Goal: Task Accomplishment & Management: Use online tool/utility

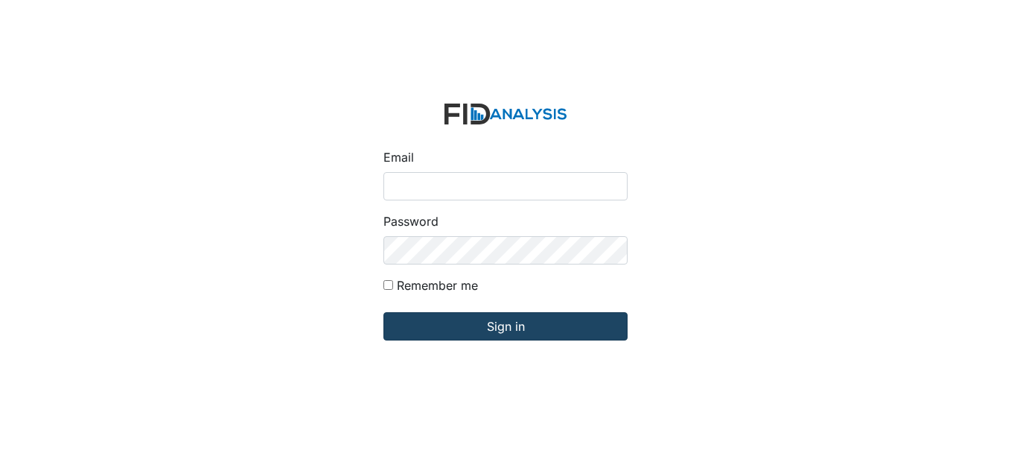
type input "[EMAIL_ADDRESS][DOMAIN_NAME]"
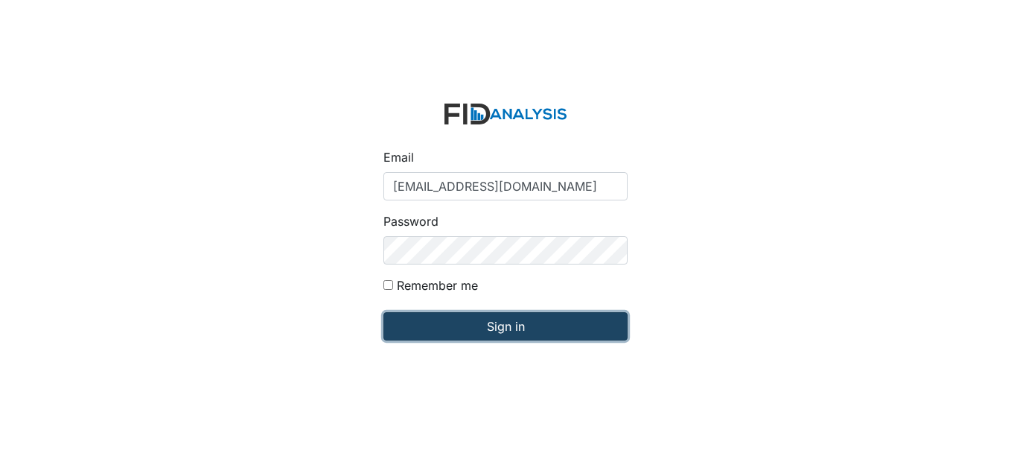
click at [569, 318] on input "Sign in" at bounding box center [505, 326] width 244 height 28
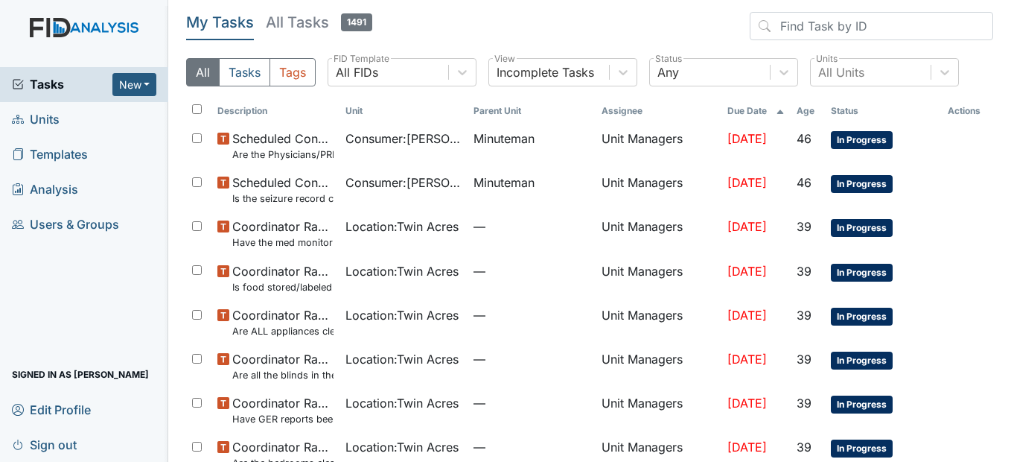
click at [41, 117] on span "Units" at bounding box center [36, 119] width 48 height 23
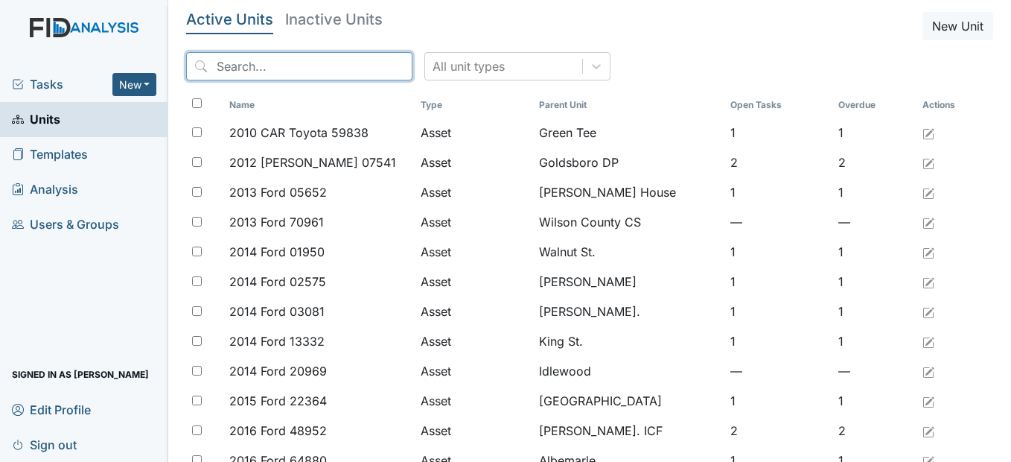
drag, startPoint x: 274, startPoint y: 70, endPoint x: 275, endPoint y: 60, distance: 9.8
click at [275, 63] on input "search" at bounding box center [299, 66] width 226 height 28
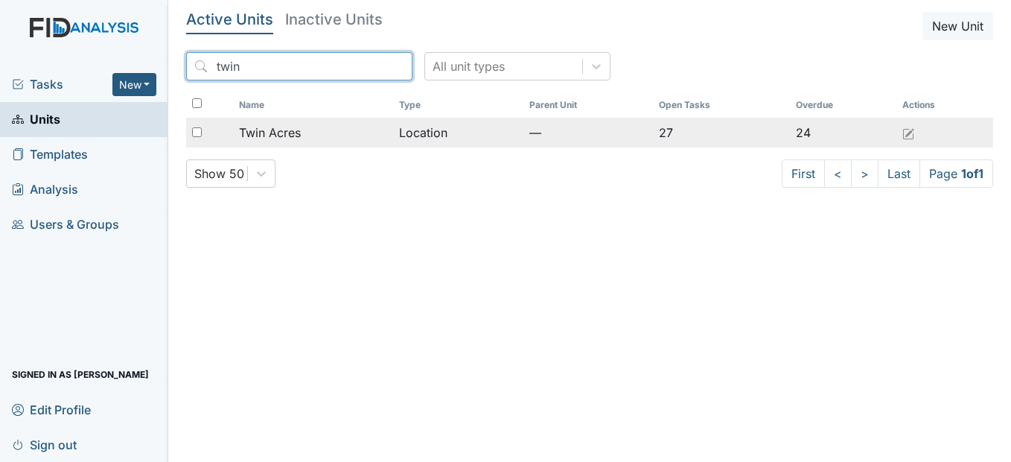
type input "twin"
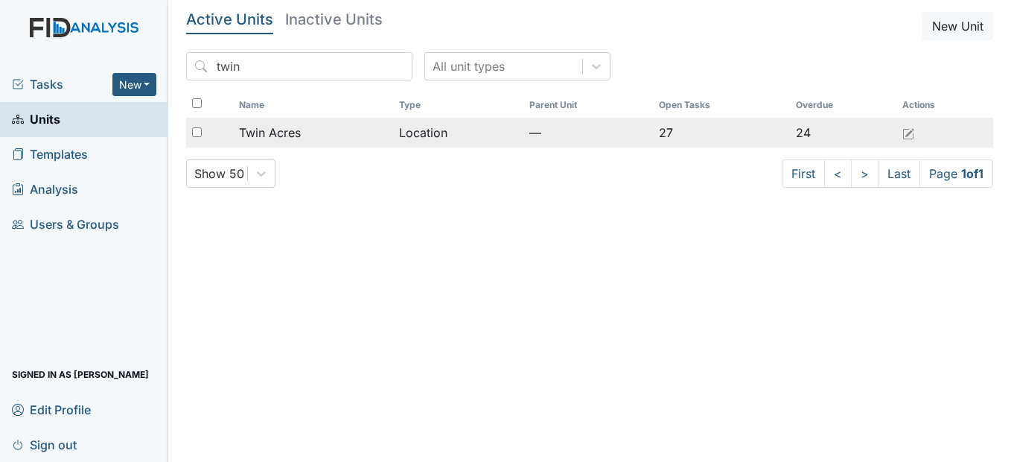
click at [369, 137] on div "Twin Acres" at bounding box center [313, 133] width 148 height 18
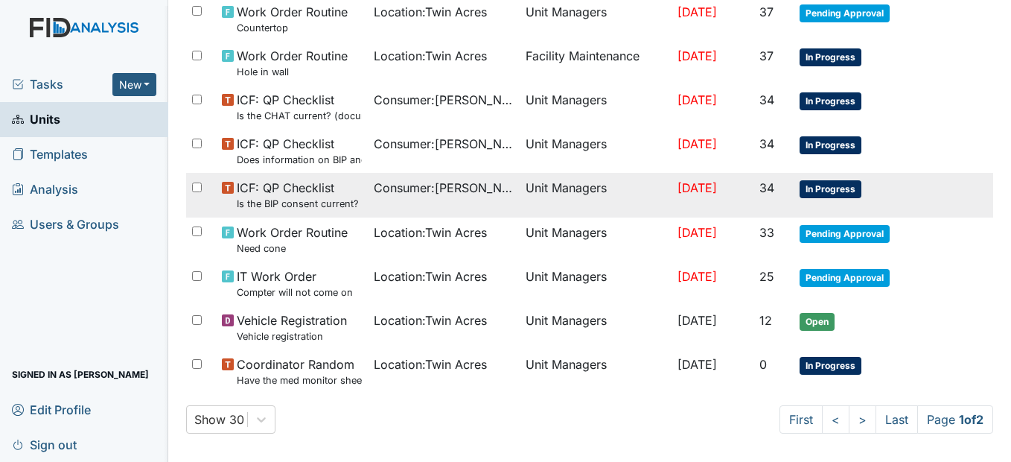
scroll to position [1043, 0]
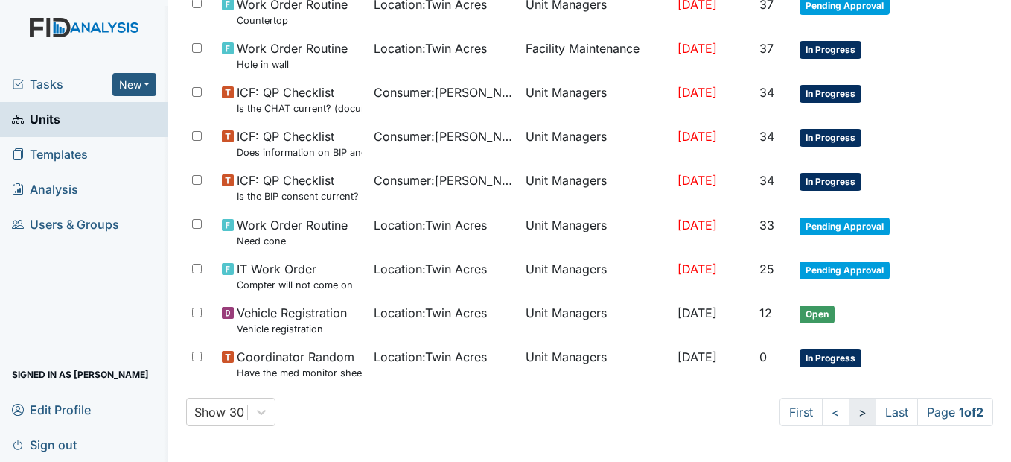
click at [849, 409] on link ">" at bounding box center [863, 411] width 28 height 28
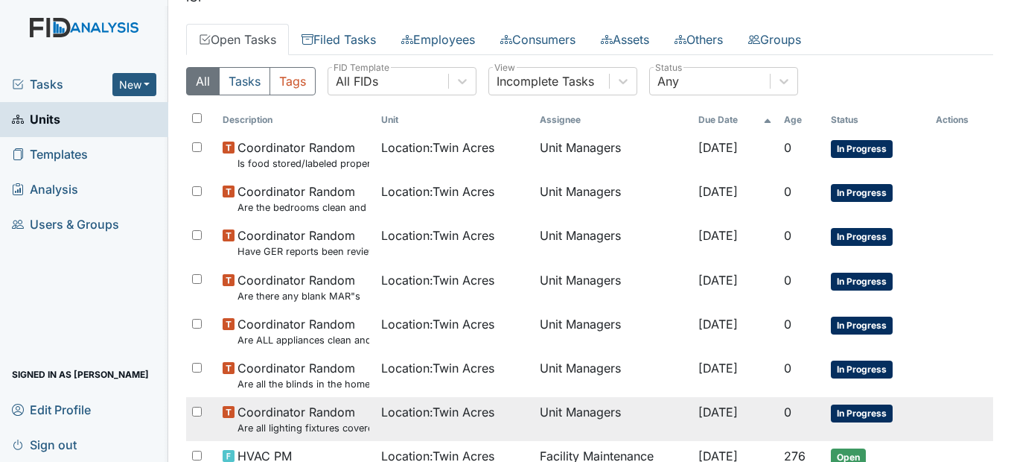
scroll to position [37, 0]
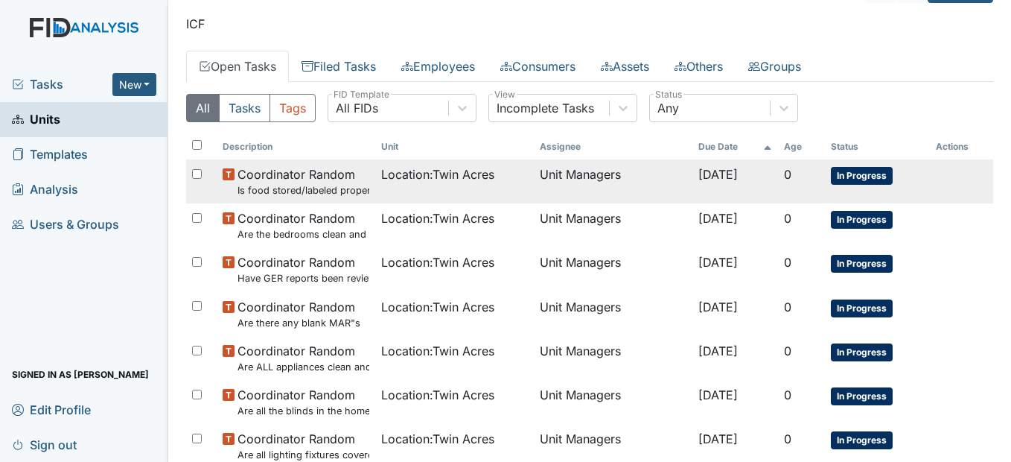
click at [453, 182] on span "Location : Twin Acres" at bounding box center [437, 174] width 113 height 18
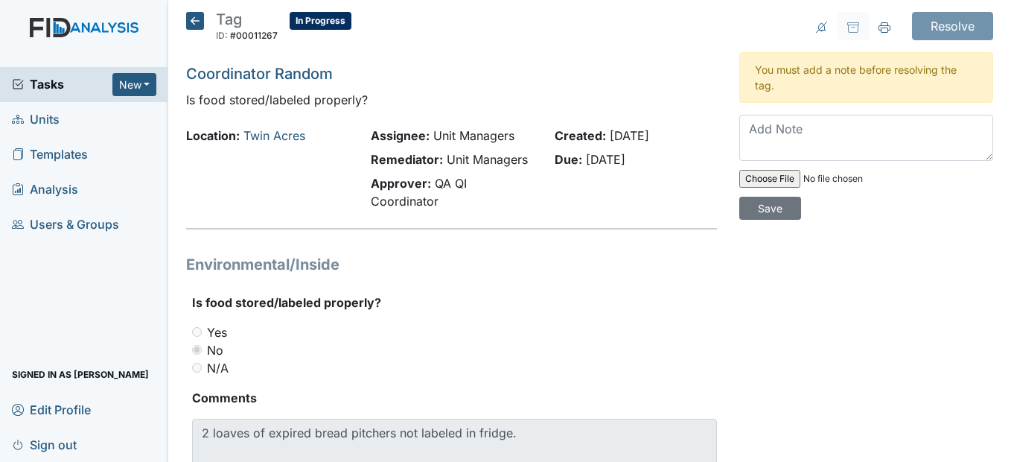
click at [194, 19] on icon at bounding box center [195, 21] width 18 height 18
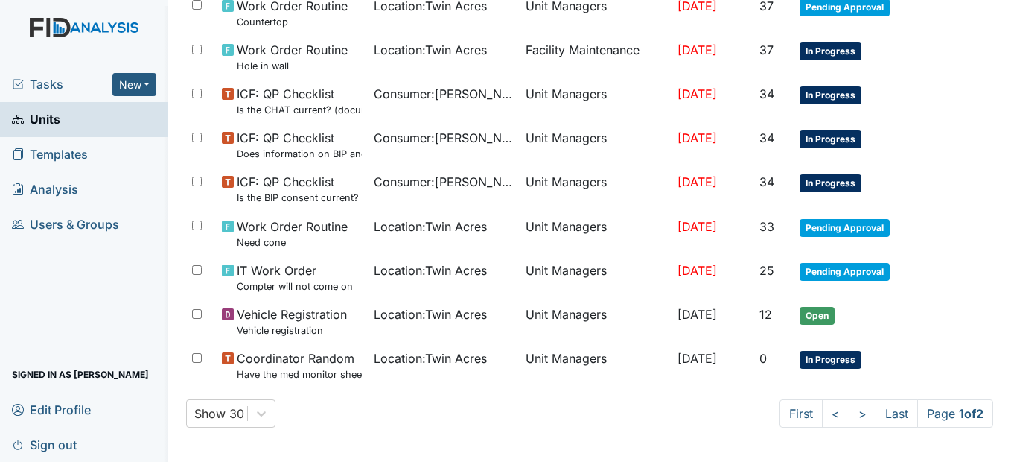
scroll to position [1043, 0]
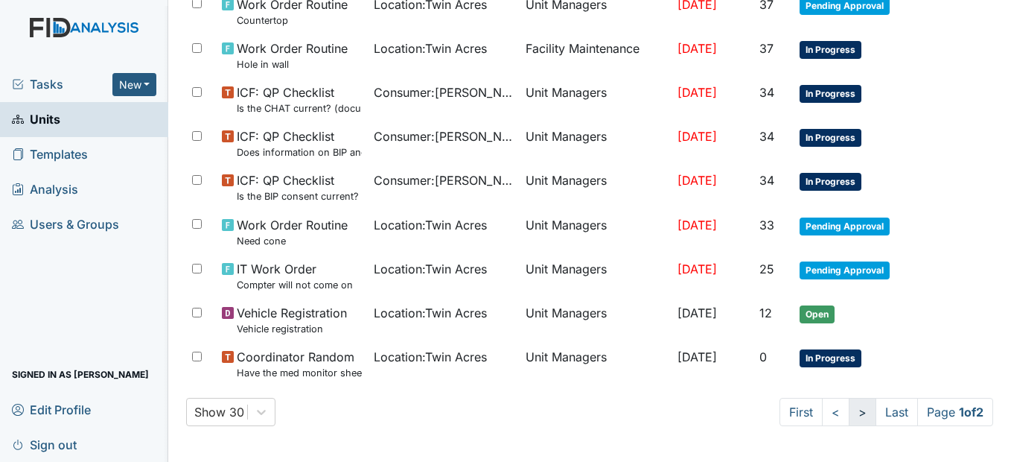
click at [849, 414] on link ">" at bounding box center [863, 411] width 28 height 28
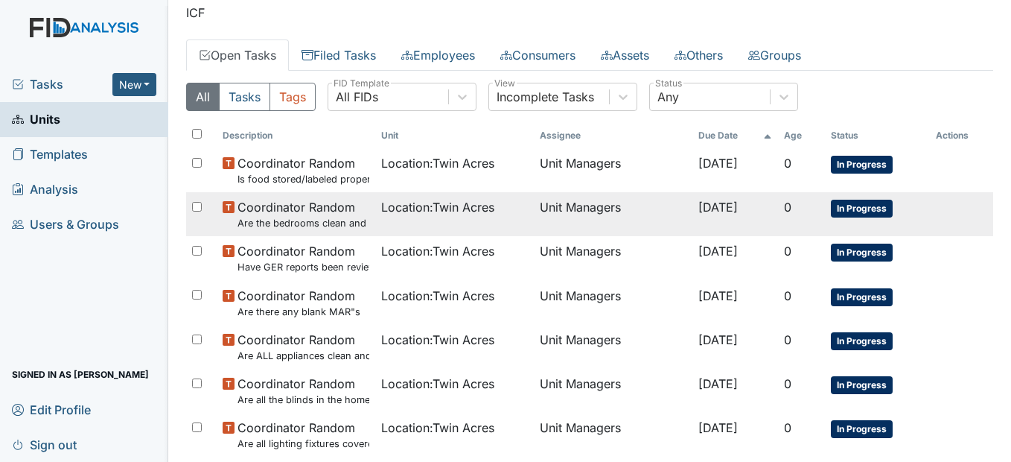
scroll to position [74, 0]
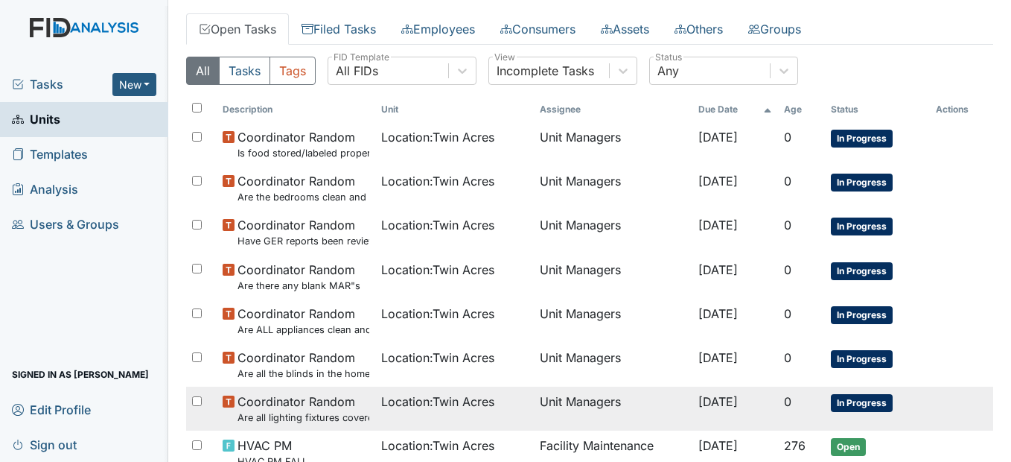
click at [333, 407] on span "Coordinator Random Are all lighting fixtures covered and free of debris?" at bounding box center [303, 408] width 132 height 32
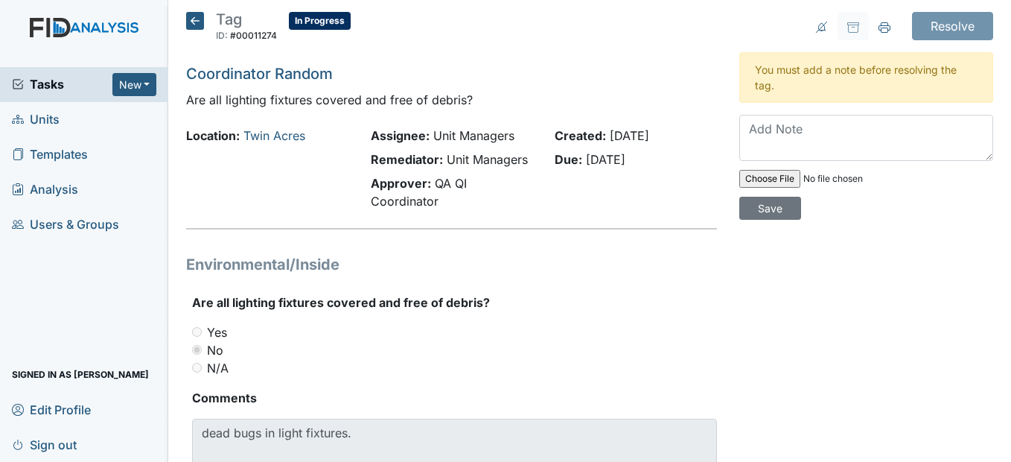
click at [203, 24] on icon at bounding box center [195, 21] width 18 height 18
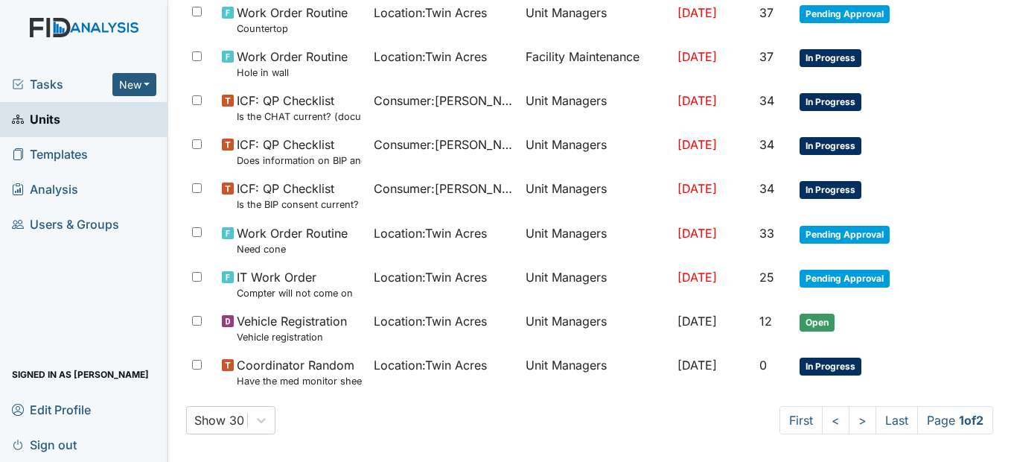
scroll to position [1043, 0]
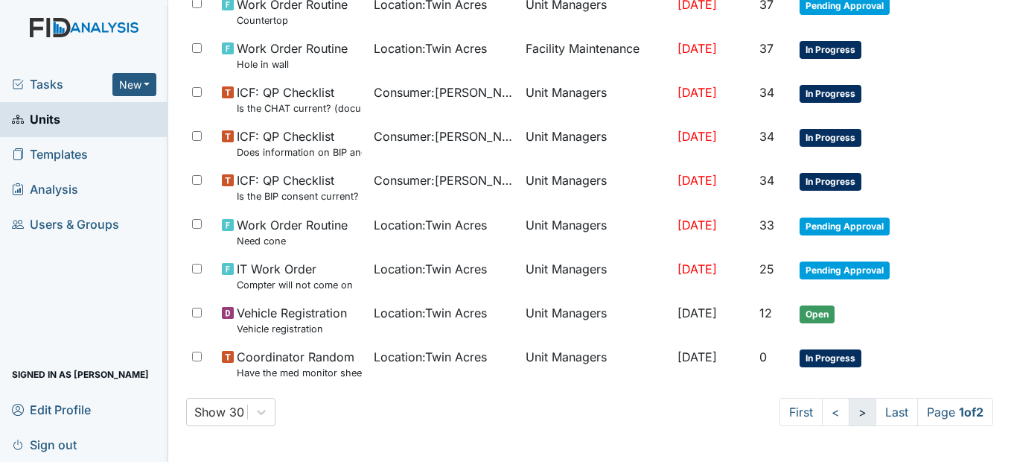
click at [852, 412] on link ">" at bounding box center [863, 411] width 28 height 28
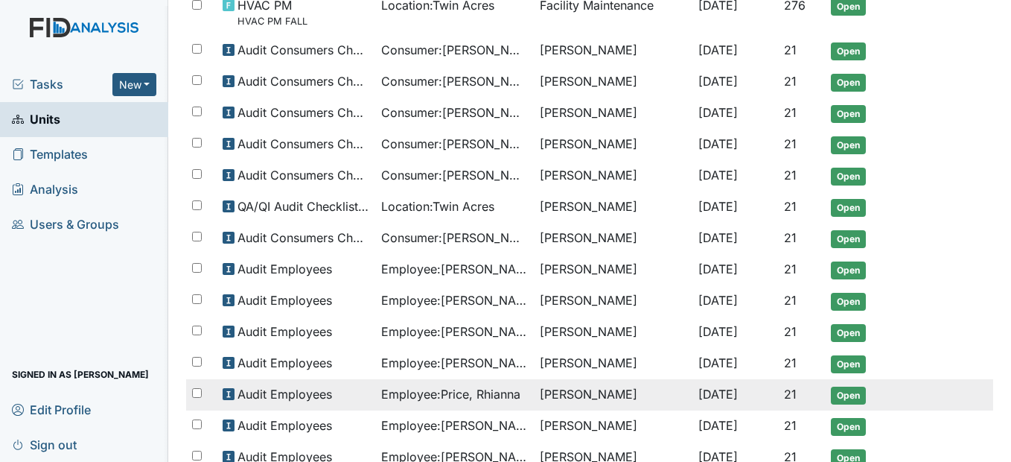
scroll to position [186, 0]
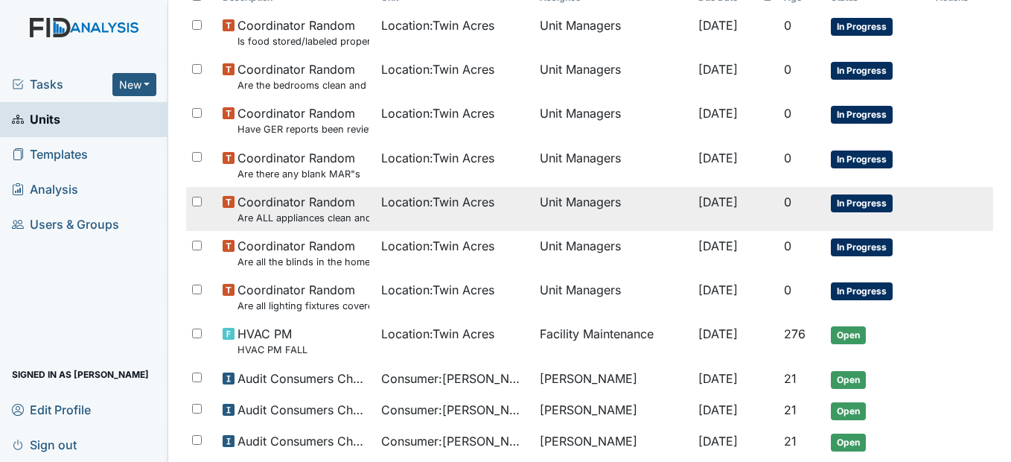
click at [317, 212] on small "Are ALL appliances clean and working properly?" at bounding box center [303, 218] width 132 height 14
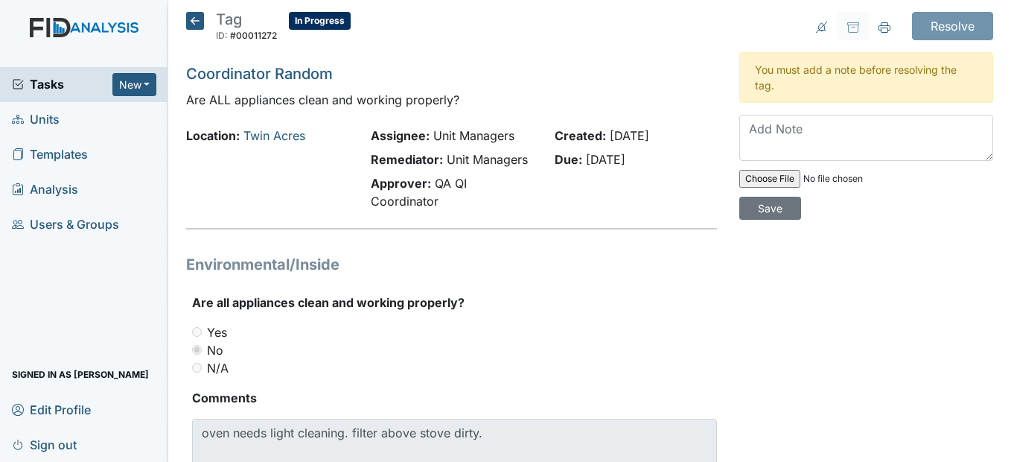
click at [197, 20] on icon at bounding box center [195, 21] width 18 height 18
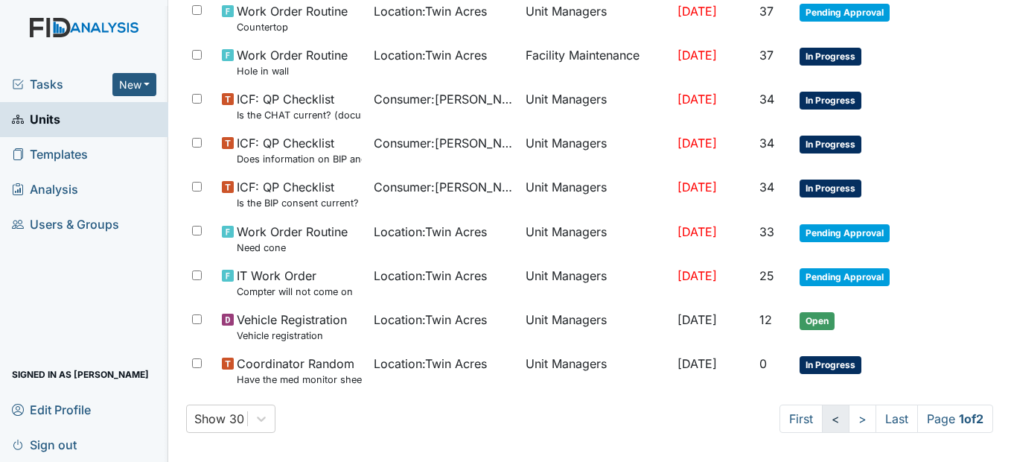
scroll to position [1043, 0]
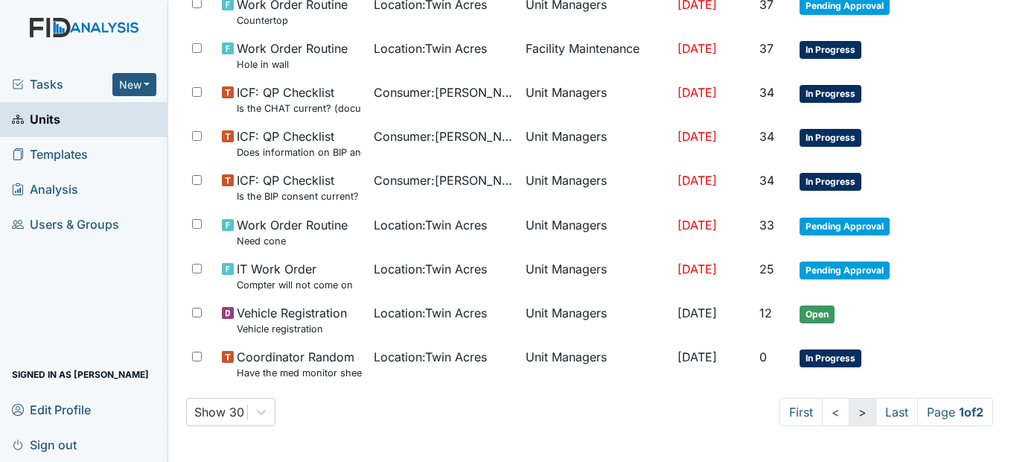
click at [849, 417] on link ">" at bounding box center [863, 411] width 28 height 28
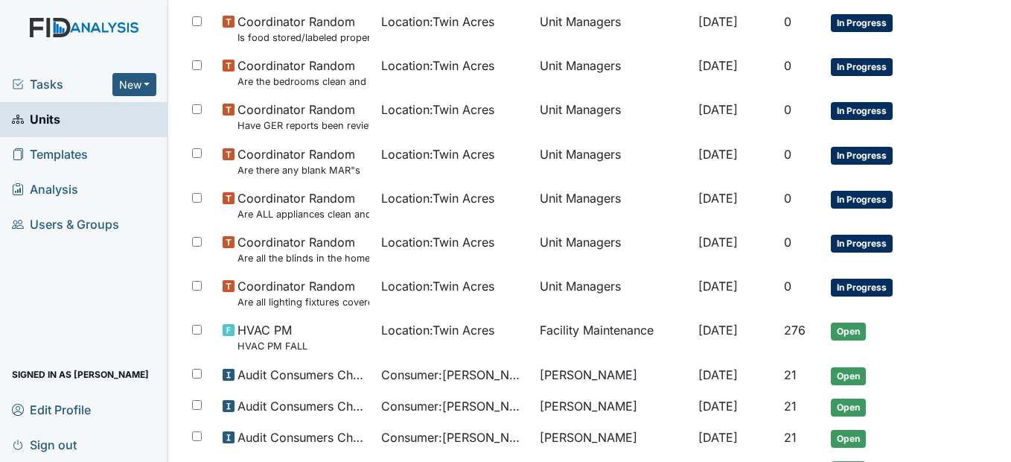
scroll to position [186, 0]
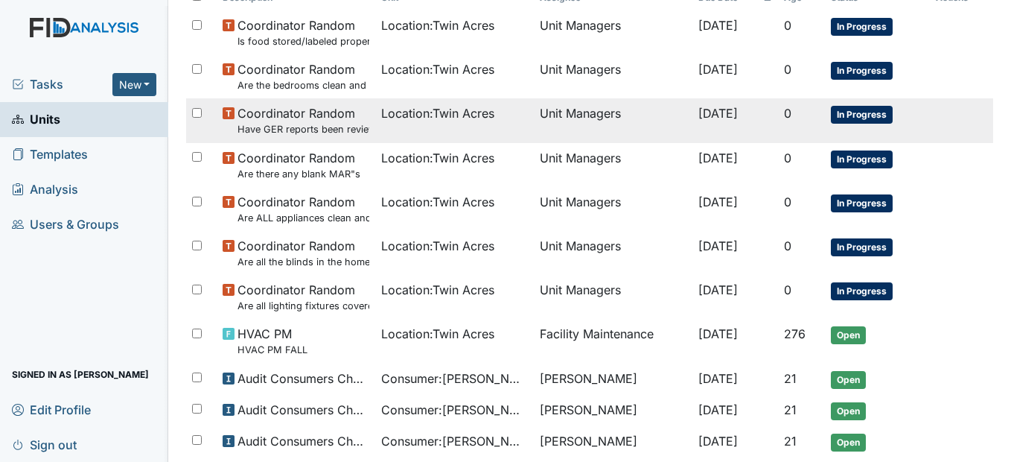
click at [407, 123] on td "Location : Twin Acres" at bounding box center [454, 120] width 159 height 44
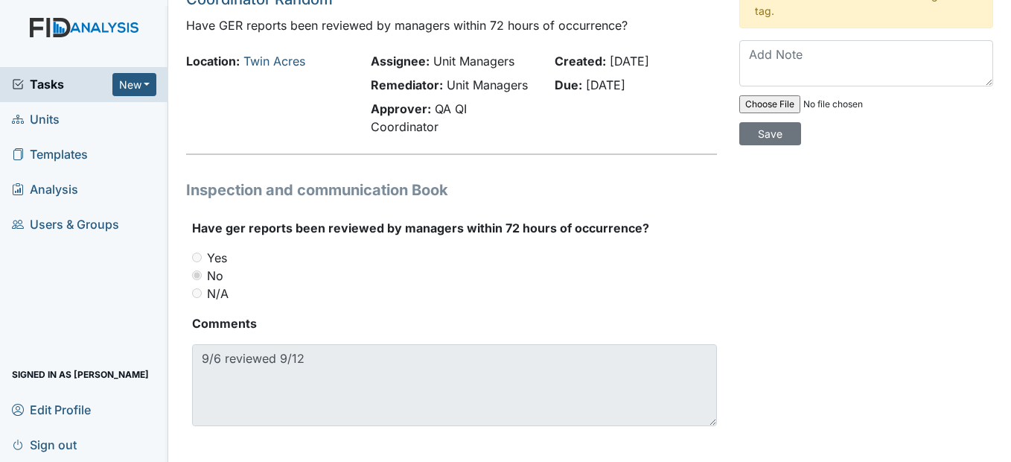
scroll to position [86, 0]
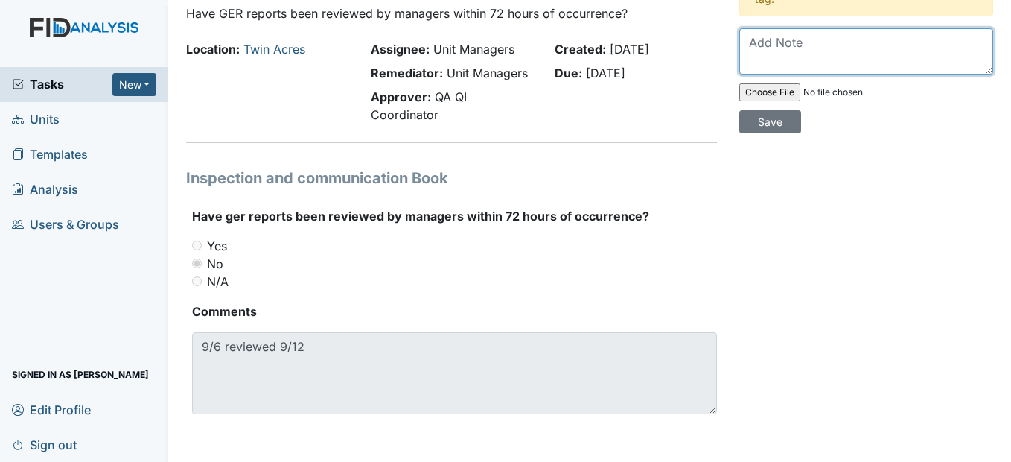
click at [763, 54] on textarea at bounding box center [866, 51] width 254 height 46
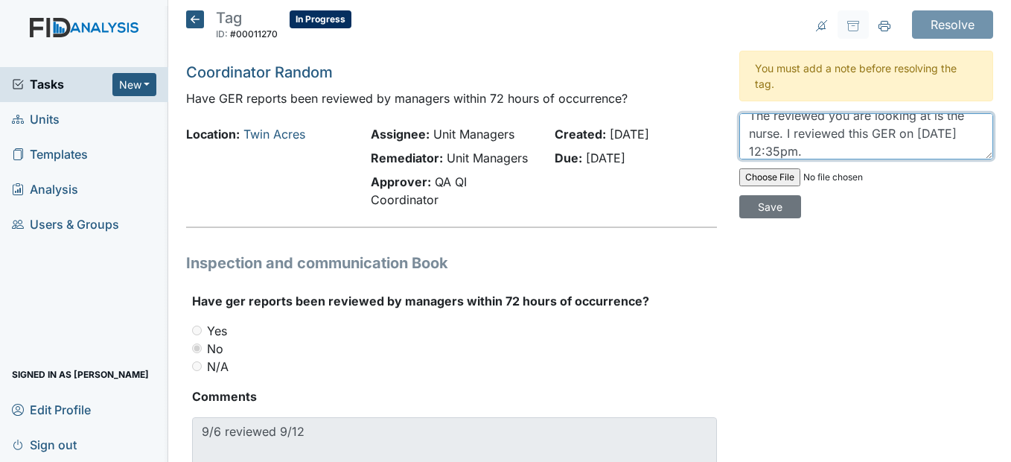
scroll to position [0, 0]
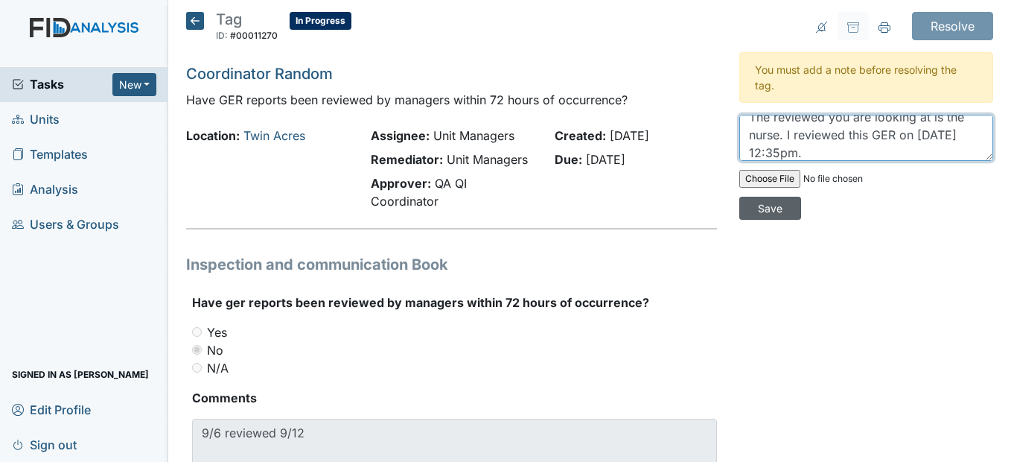
type textarea "The reviewed you are looking at is the nurse. I reviewed this GER on 10/8/2025 …"
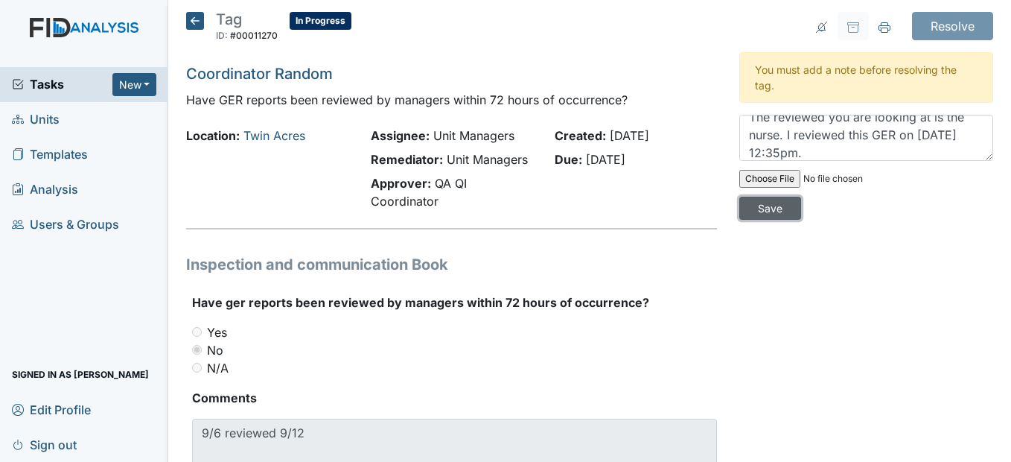
click at [767, 211] on input "Save" at bounding box center [770, 208] width 62 height 23
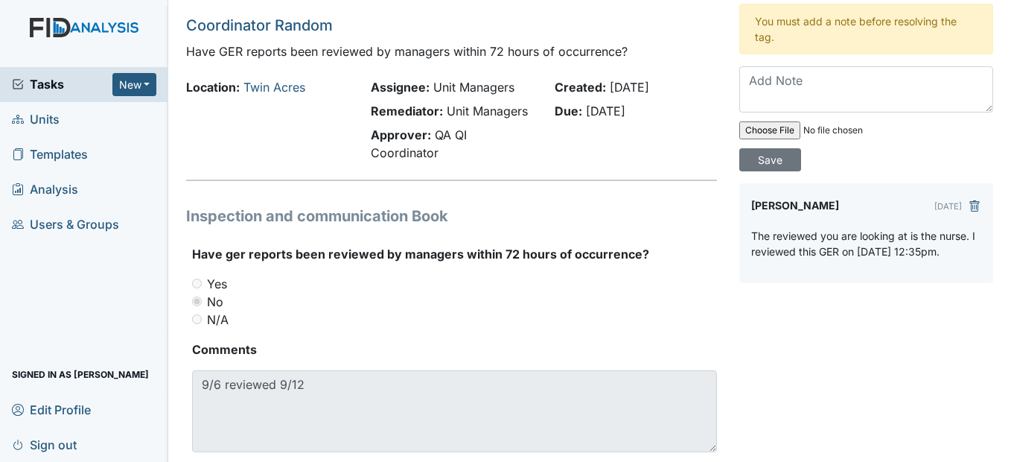
scroll to position [74, 0]
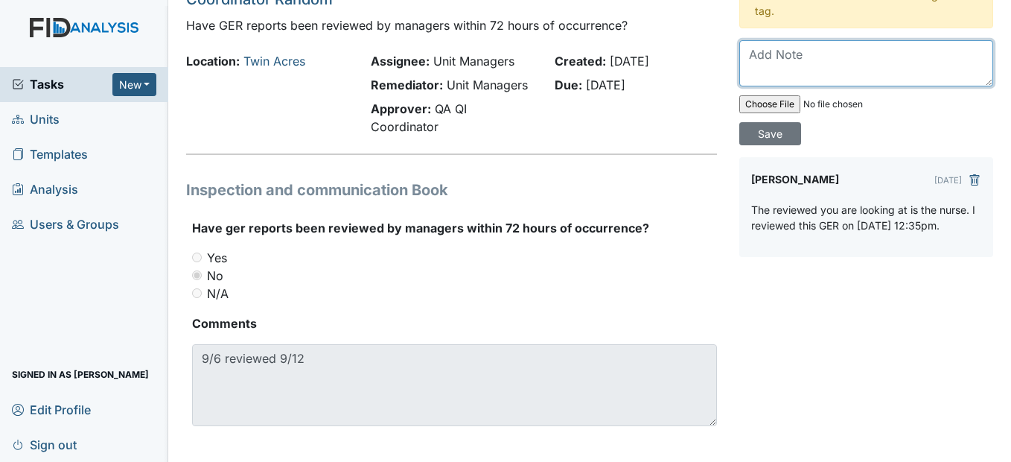
click at [753, 64] on textarea at bounding box center [866, 63] width 254 height 46
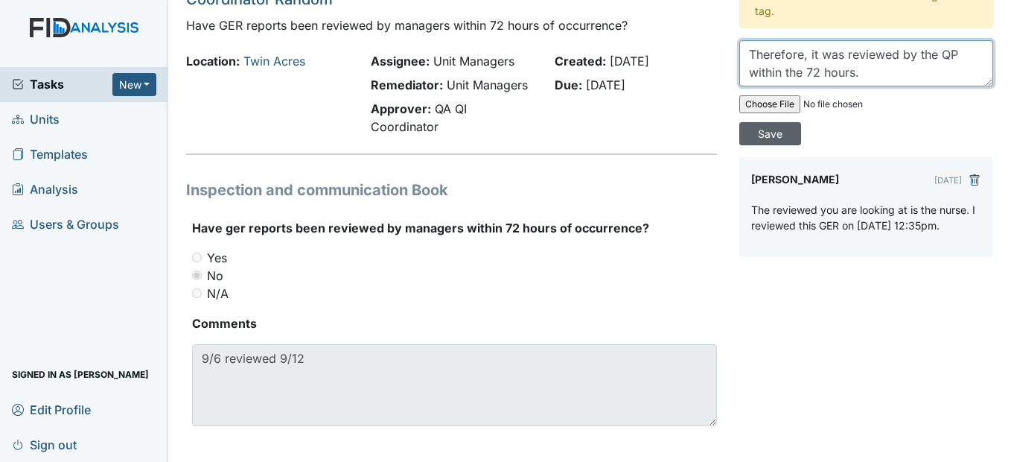
type textarea "Therefore, it was reviewed by the QP within the 72 hours."
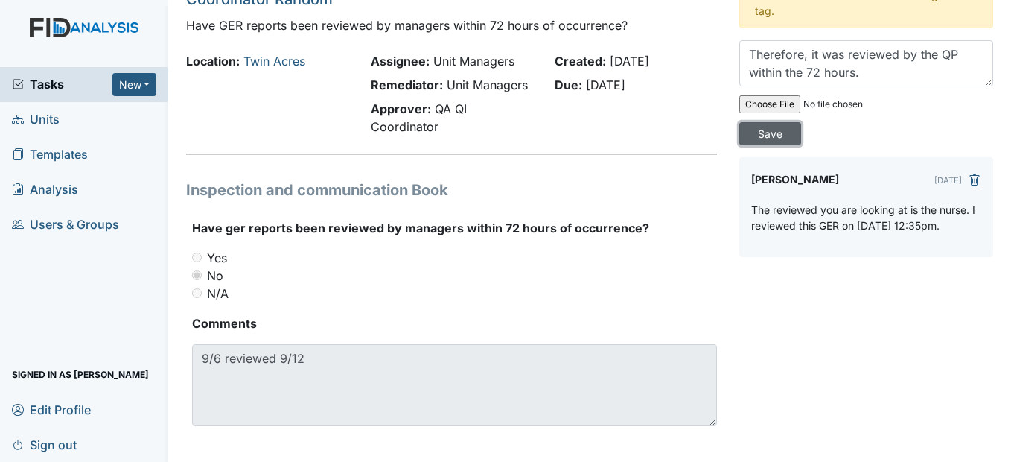
click at [779, 129] on input "Save" at bounding box center [770, 133] width 62 height 23
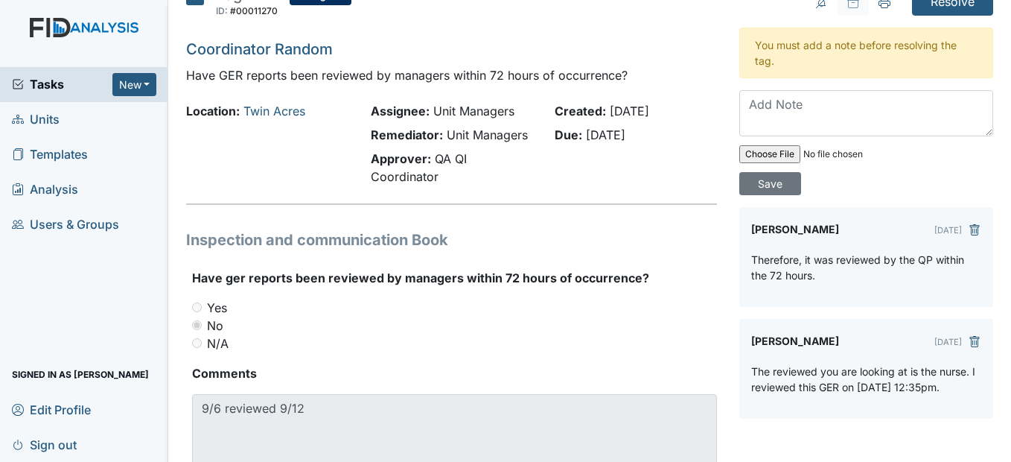
scroll to position [0, 0]
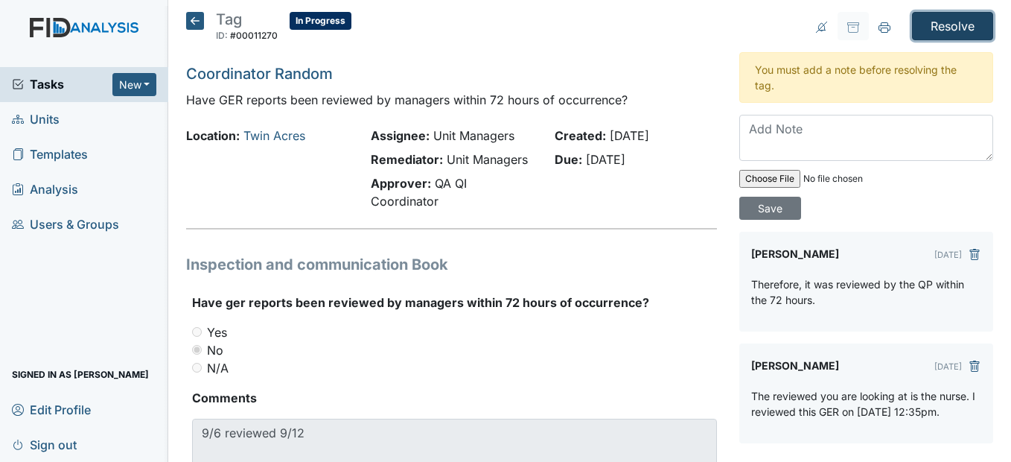
click at [929, 28] on input "Resolve" at bounding box center [952, 26] width 81 height 28
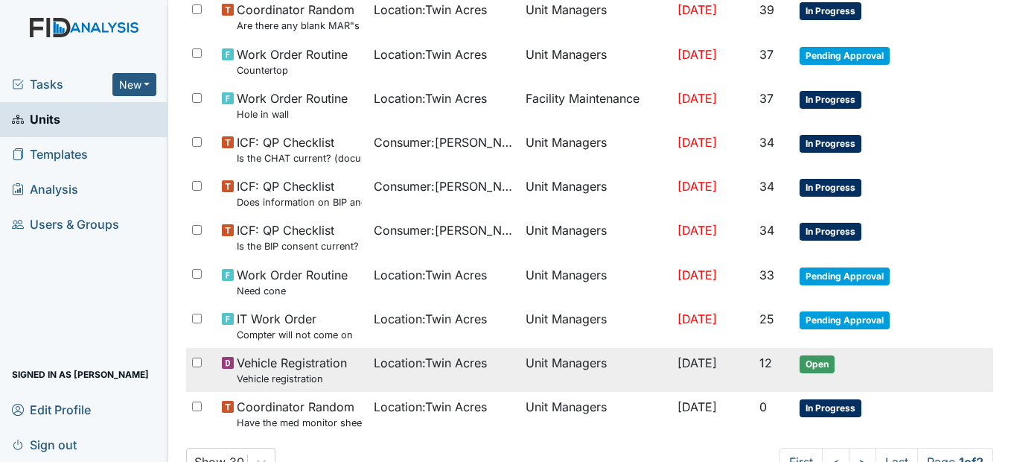
scroll to position [1092, 0]
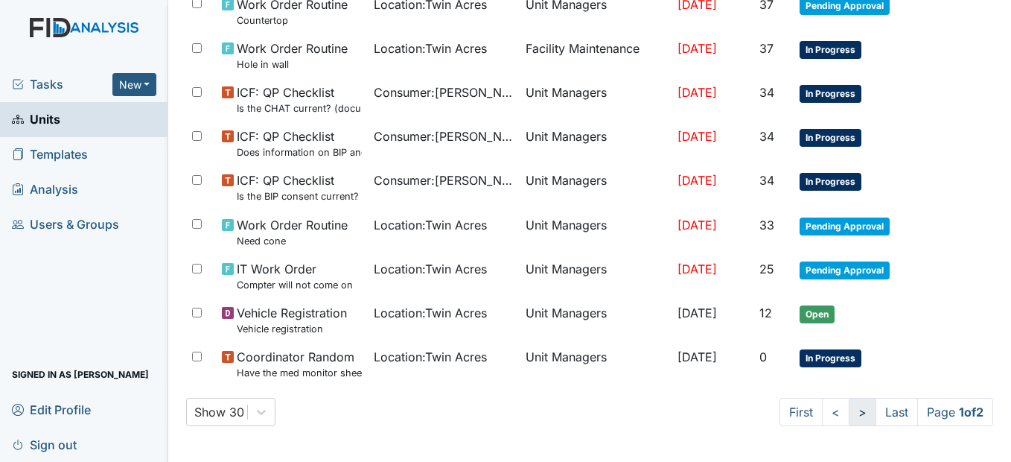
click at [849, 414] on link ">" at bounding box center [863, 411] width 28 height 28
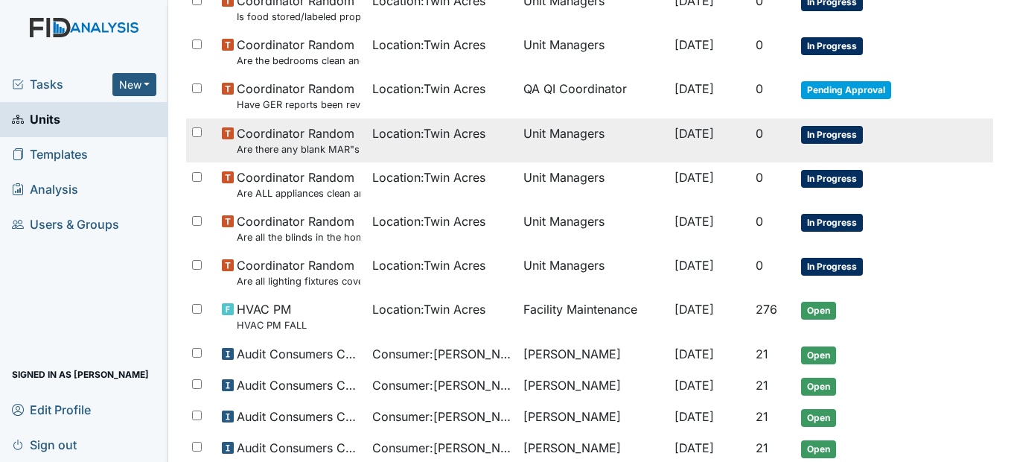
scroll to position [235, 0]
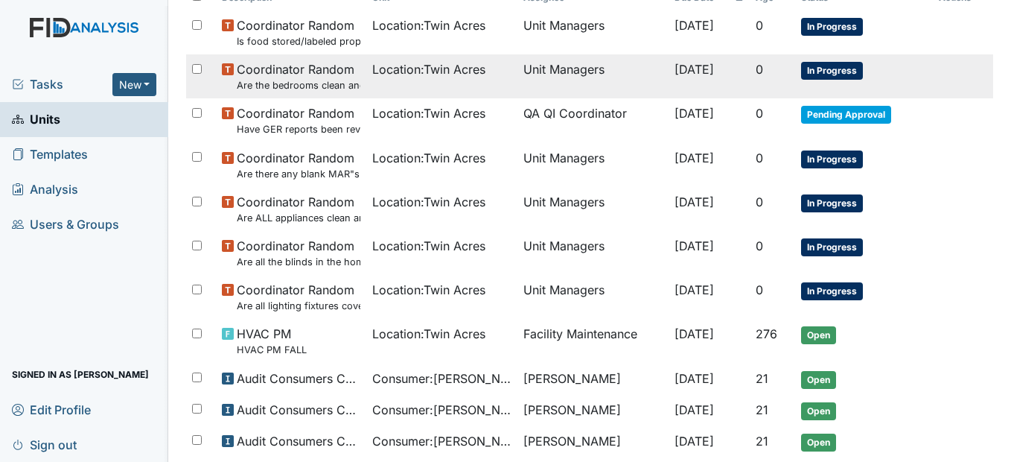
click at [303, 87] on small "Are the bedrooms clean and in good repair?" at bounding box center [299, 85] width 124 height 14
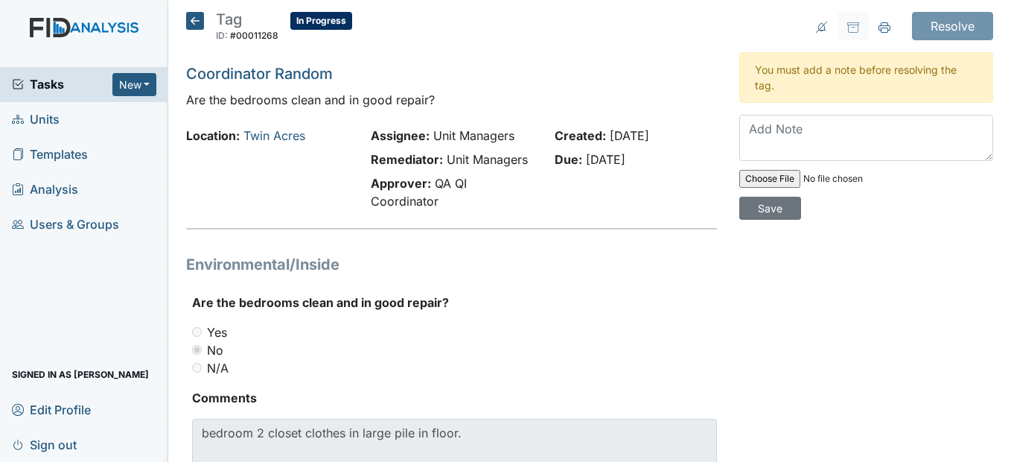
click at [195, 22] on icon at bounding box center [195, 21] width 18 height 18
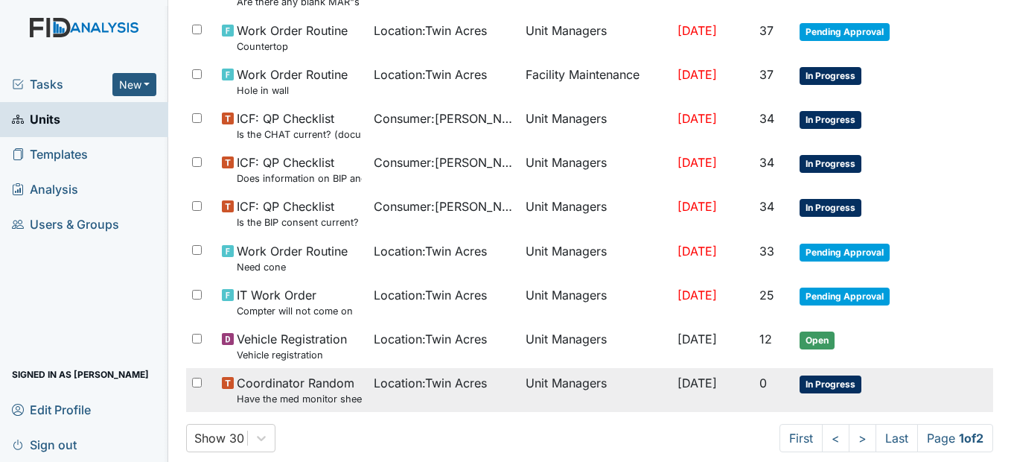
scroll to position [1043, 0]
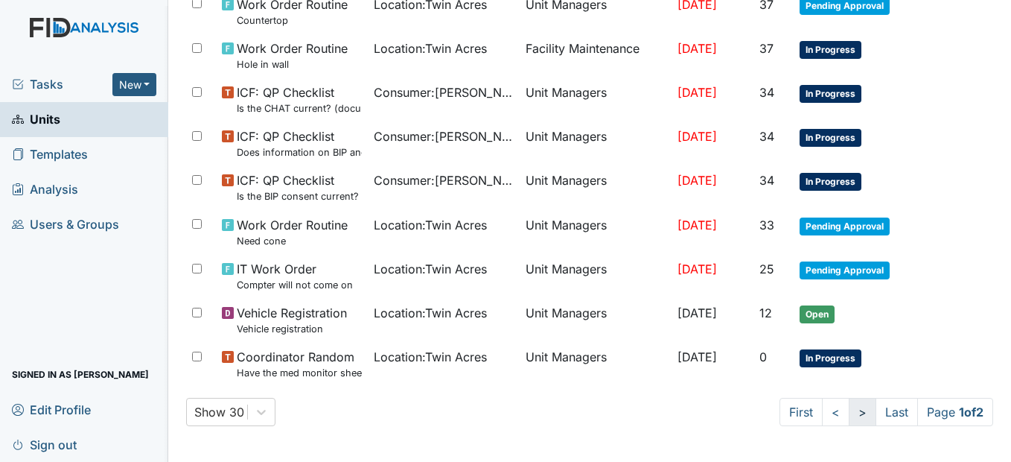
click at [850, 419] on link ">" at bounding box center [863, 411] width 28 height 28
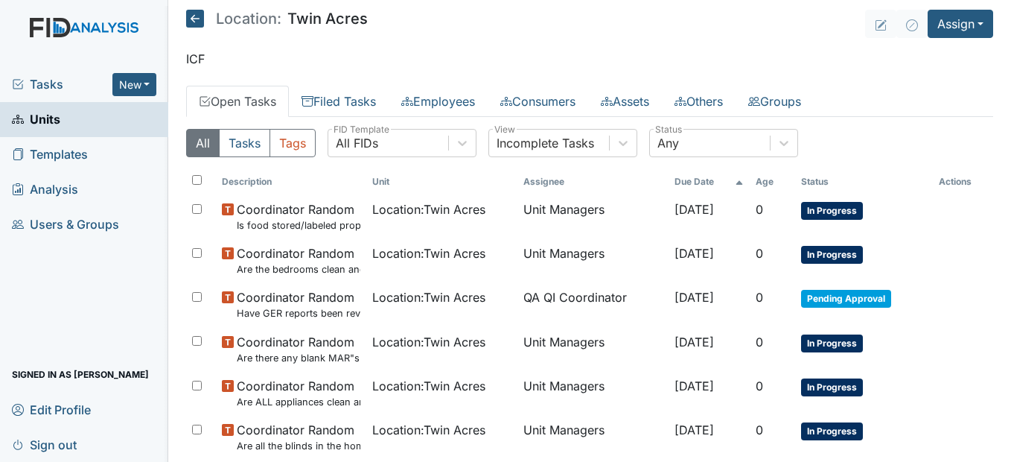
scroll to position [0, 0]
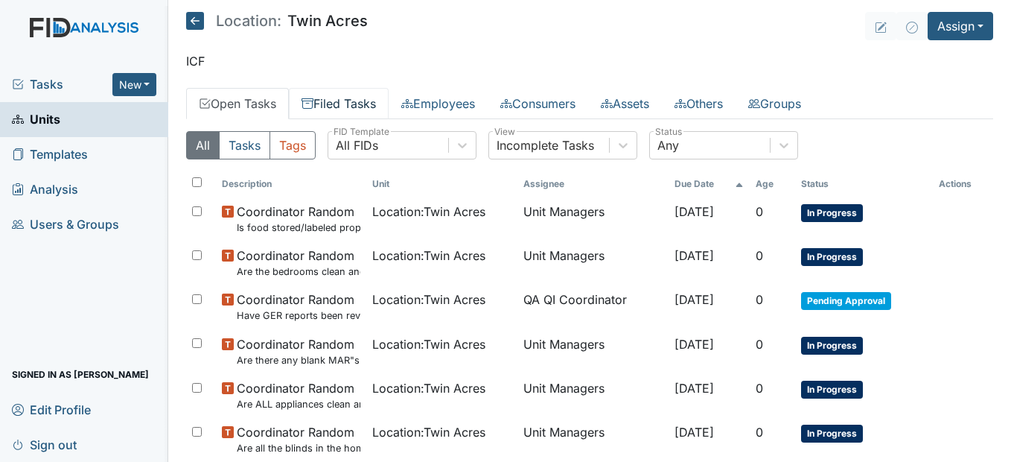
click at [349, 104] on link "Filed Tasks" at bounding box center [339, 103] width 100 height 31
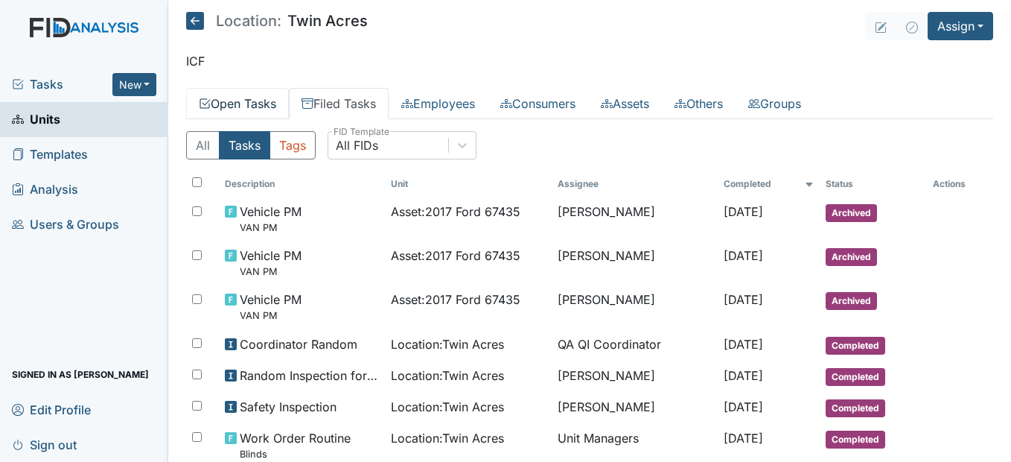
click at [253, 98] on link "Open Tasks" at bounding box center [237, 103] width 103 height 31
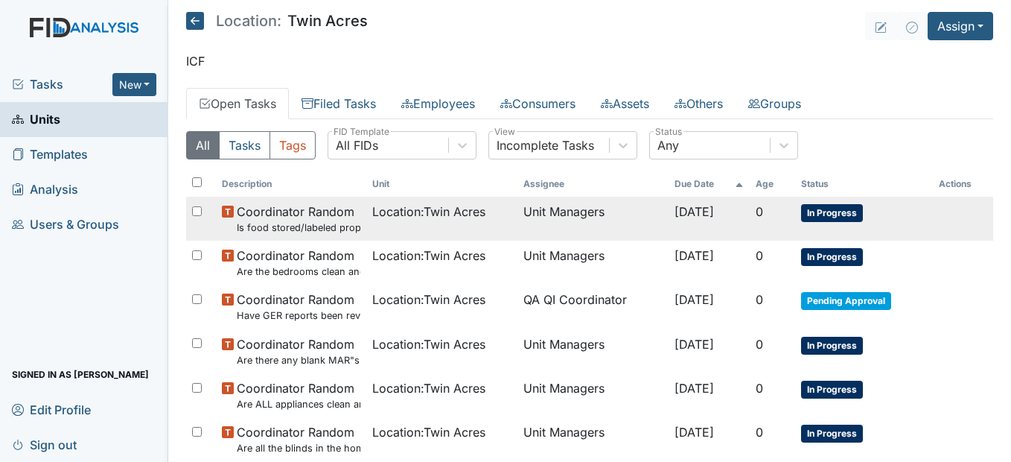
click at [422, 226] on td "Location : [GEOGRAPHIC_DATA]" at bounding box center [441, 219] width 151 height 44
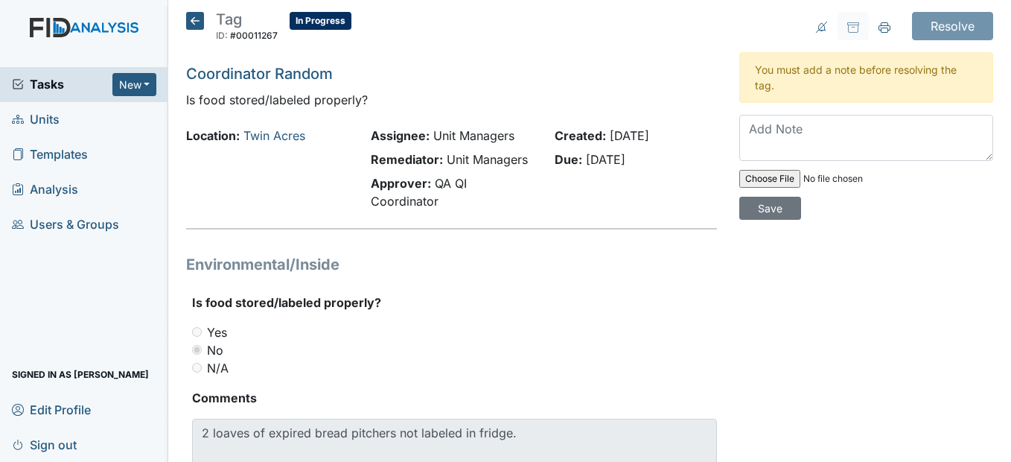
click at [191, 16] on icon at bounding box center [195, 21] width 18 height 18
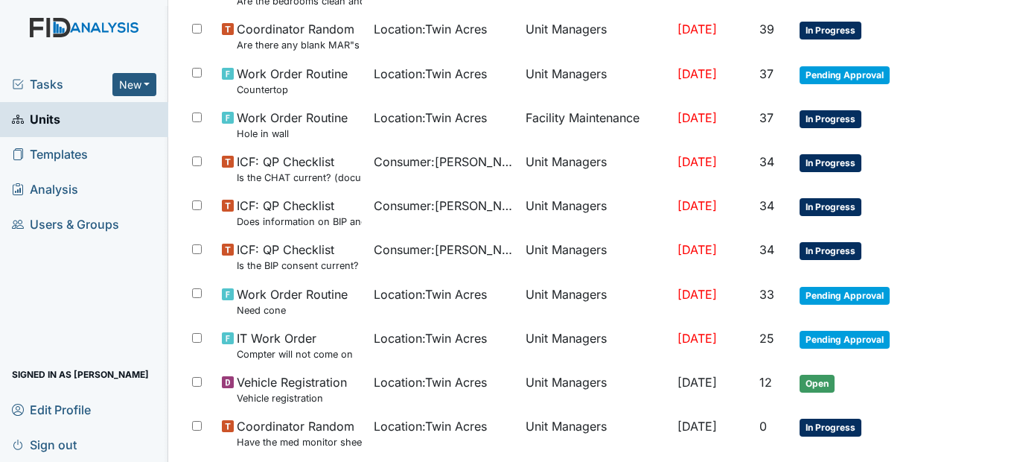
scroll to position [1043, 0]
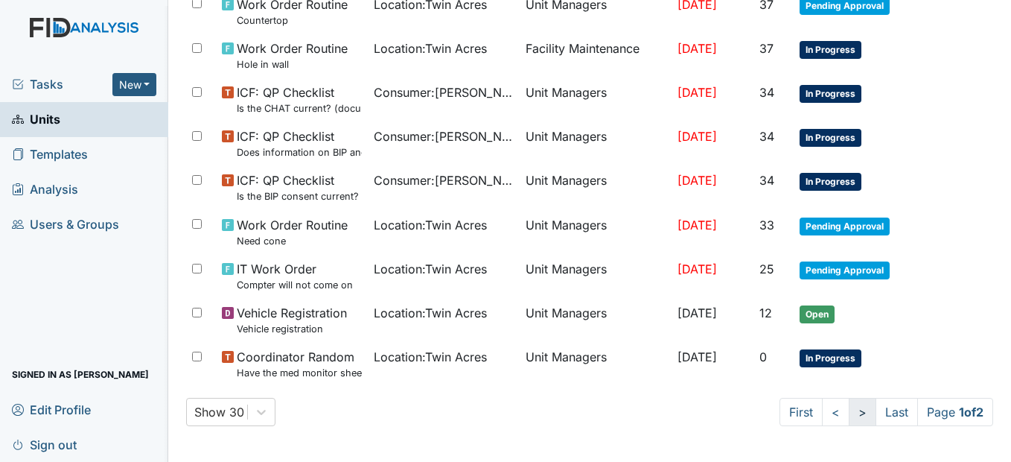
click at [849, 414] on link ">" at bounding box center [863, 411] width 28 height 28
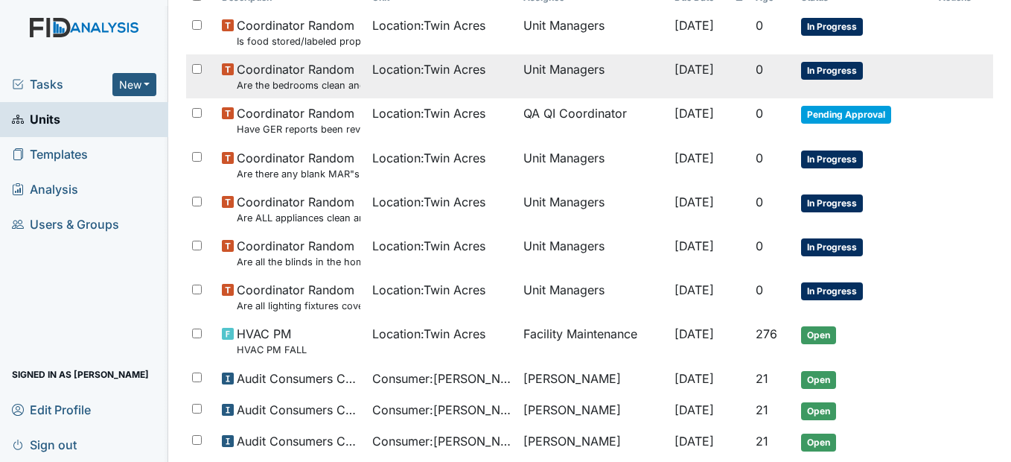
scroll to position [112, 0]
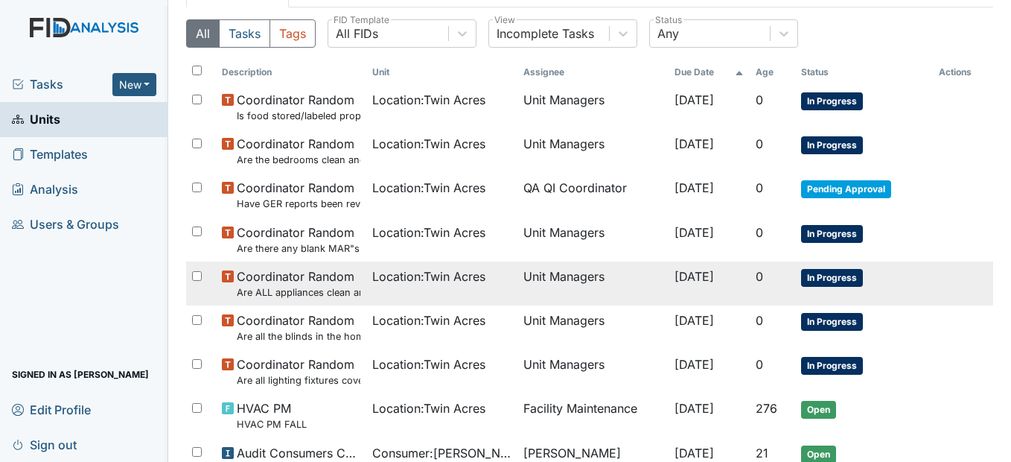
click at [331, 292] on small "Are ALL appliances clean and working properly?" at bounding box center [299, 292] width 124 height 14
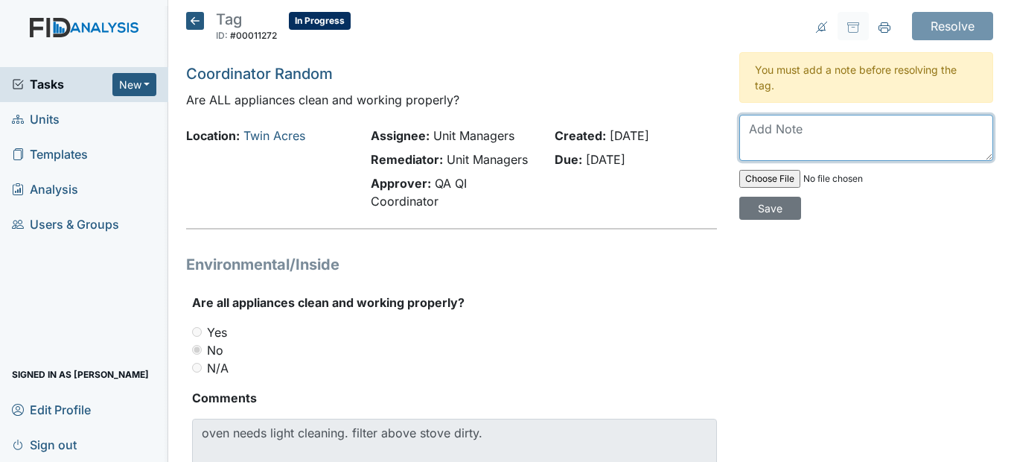
click at [776, 128] on textarea at bounding box center [866, 138] width 254 height 46
click at [843, 137] on textarea "I cleaned the" at bounding box center [866, 138] width 254 height 46
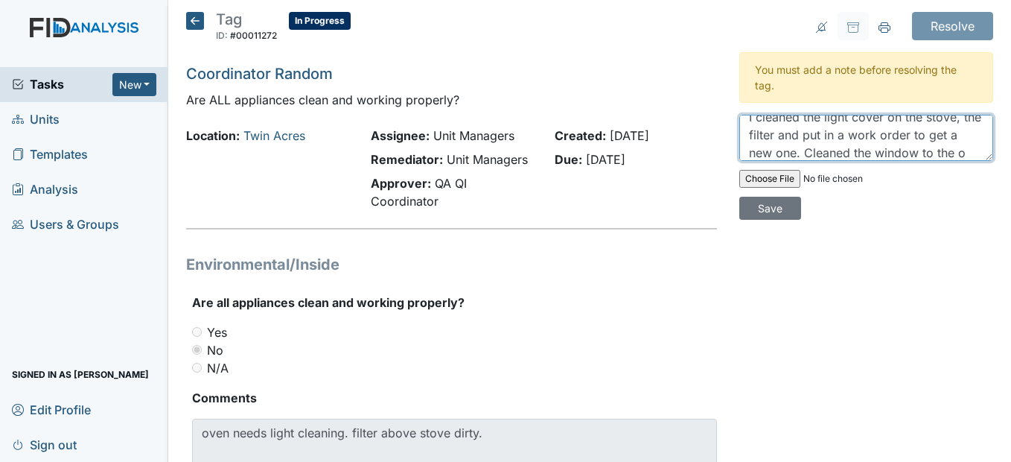
scroll to position [30, 0]
type textarea "I cleaned the light cover on the stove, the filter and put in a work order to g…"
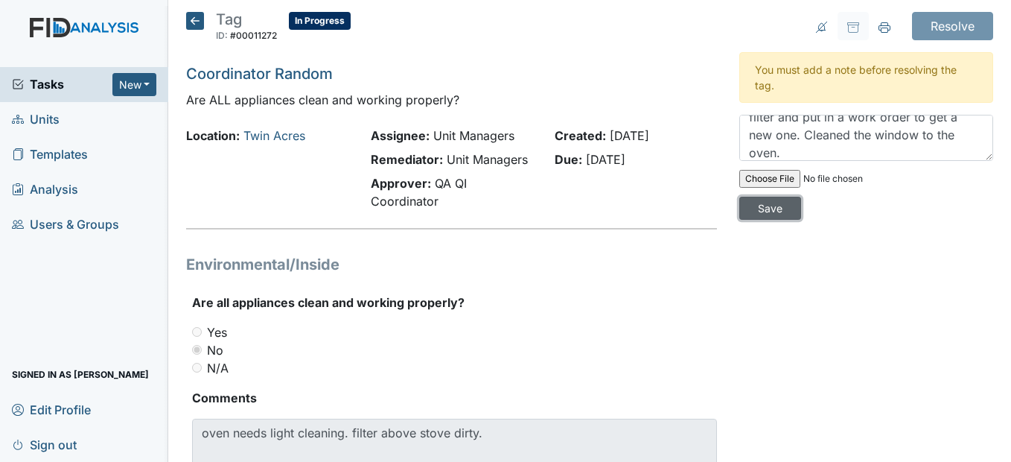
click at [760, 210] on input "Save" at bounding box center [770, 208] width 62 height 23
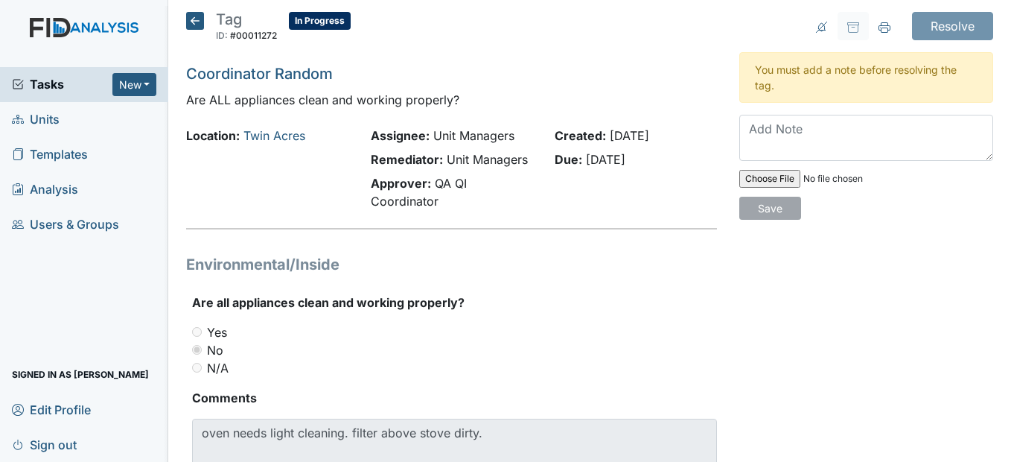
scroll to position [0, 0]
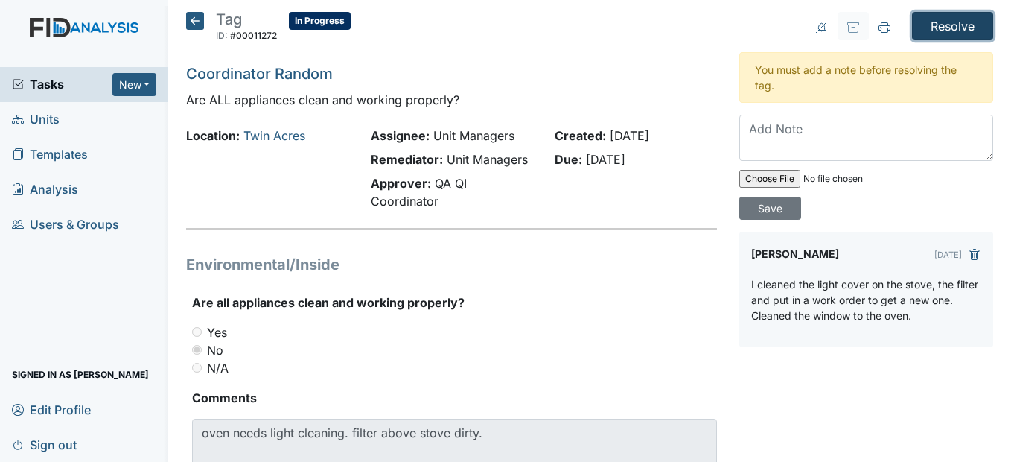
click at [943, 26] on input "Resolve" at bounding box center [952, 26] width 81 height 28
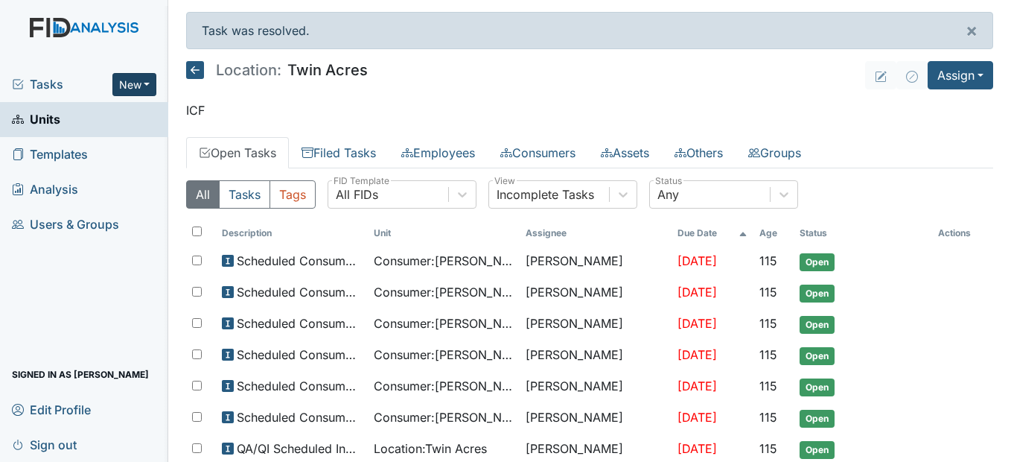
click at [127, 83] on button "New" at bounding box center [134, 84] width 45 height 23
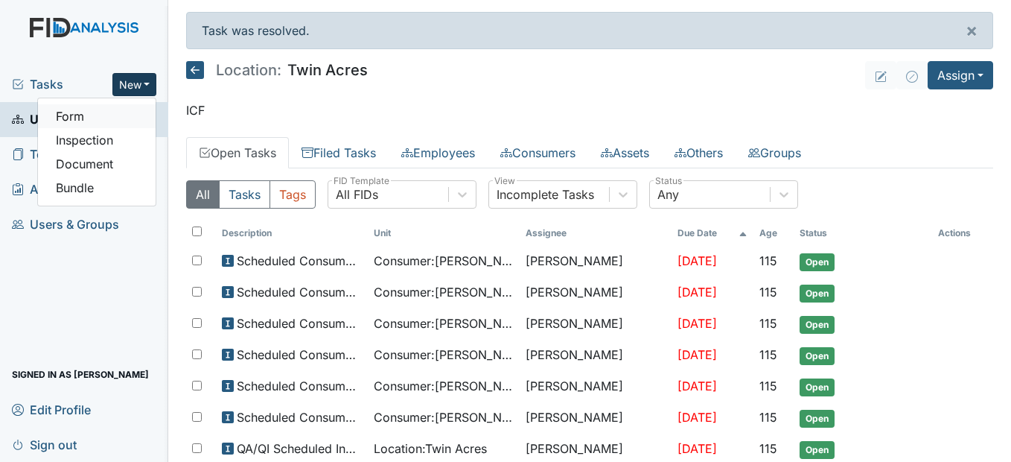
click at [130, 115] on link "Form" at bounding box center [97, 116] width 118 height 24
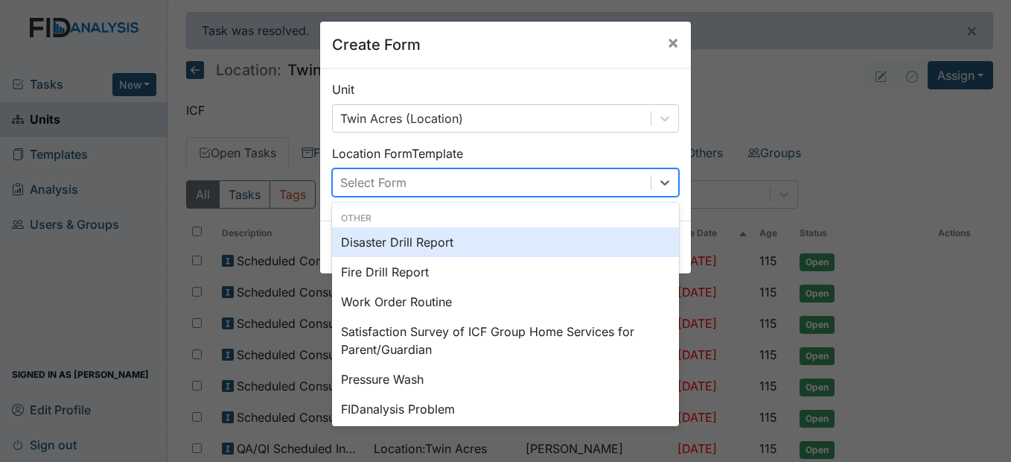
click at [360, 178] on div "Select Form" at bounding box center [373, 182] width 66 height 18
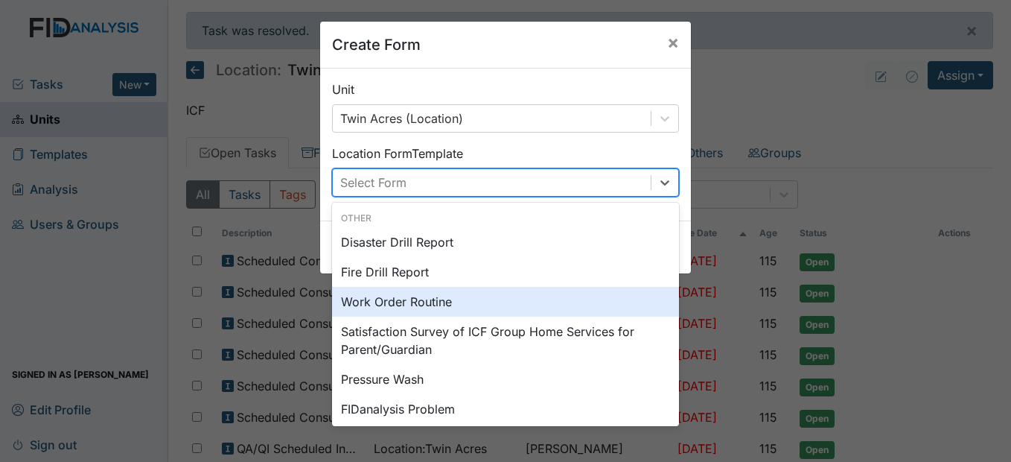
click at [392, 307] on div "Work Order Routine" at bounding box center [505, 302] width 347 height 30
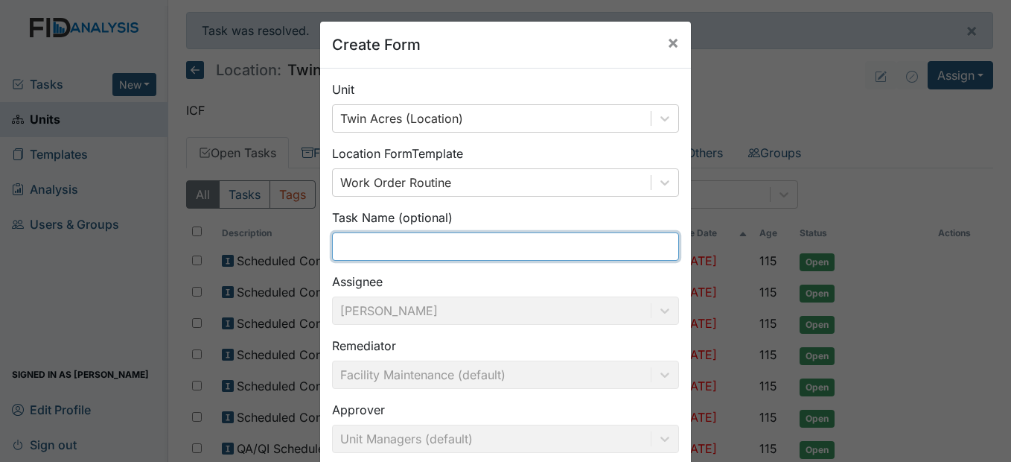
click at [379, 255] on input "text" at bounding box center [505, 246] width 347 height 28
type input "New"
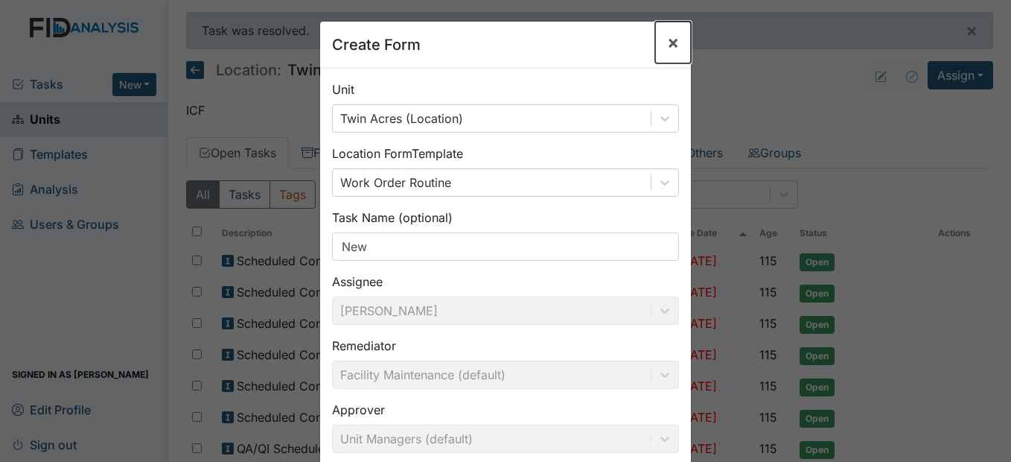
click at [667, 44] on span "×" at bounding box center [673, 42] width 12 height 22
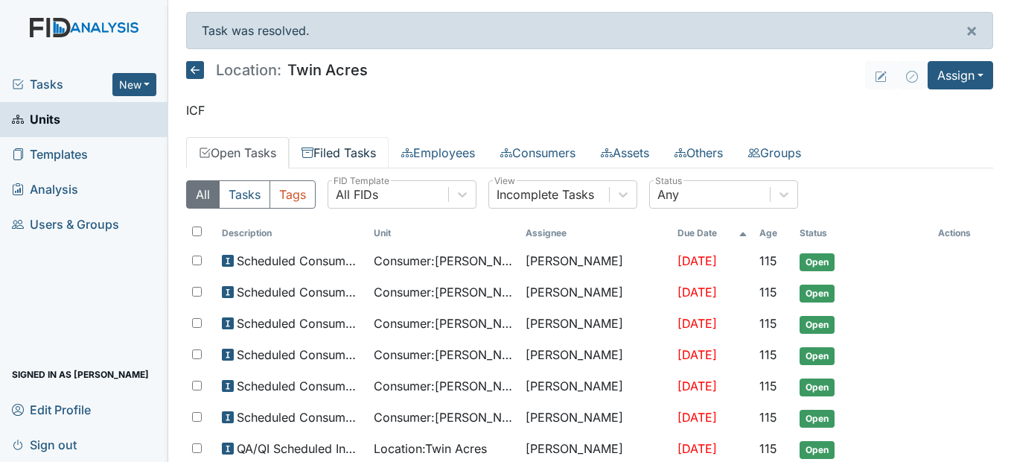
click at [358, 150] on link "Filed Tasks" at bounding box center [339, 152] width 100 height 31
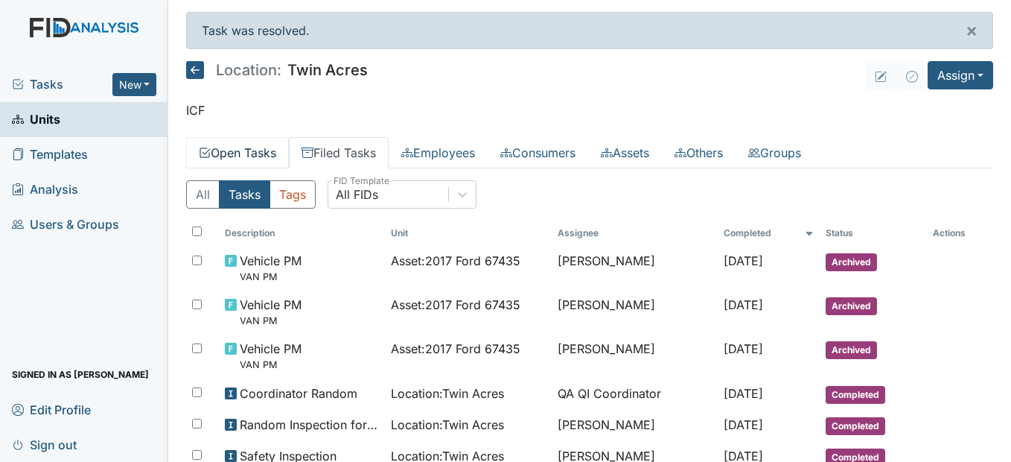
click at [243, 153] on link "Open Tasks" at bounding box center [237, 152] width 103 height 31
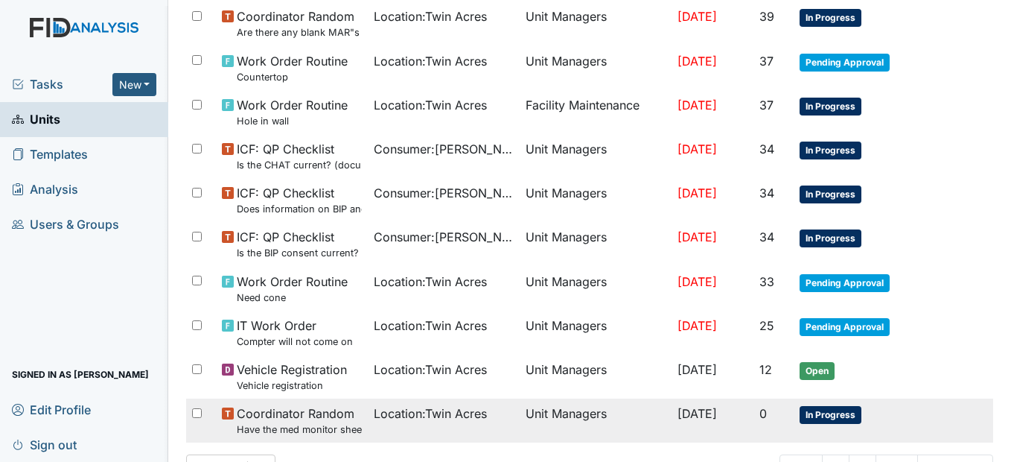
scroll to position [1092, 0]
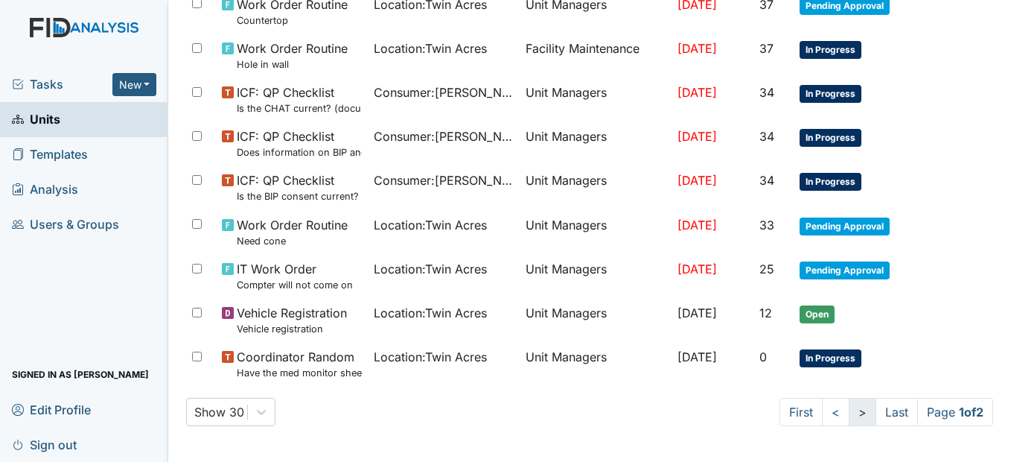
click at [849, 412] on link ">" at bounding box center [863, 411] width 28 height 28
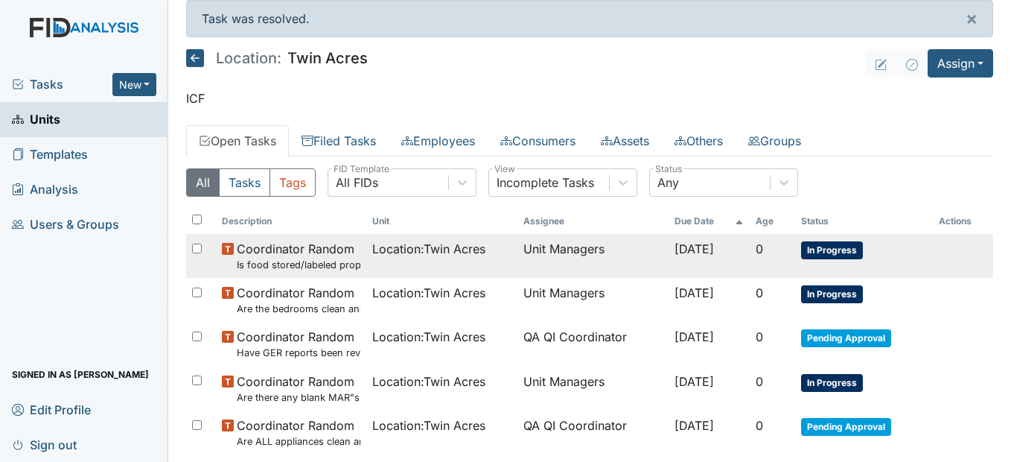
scroll to position [86, 0]
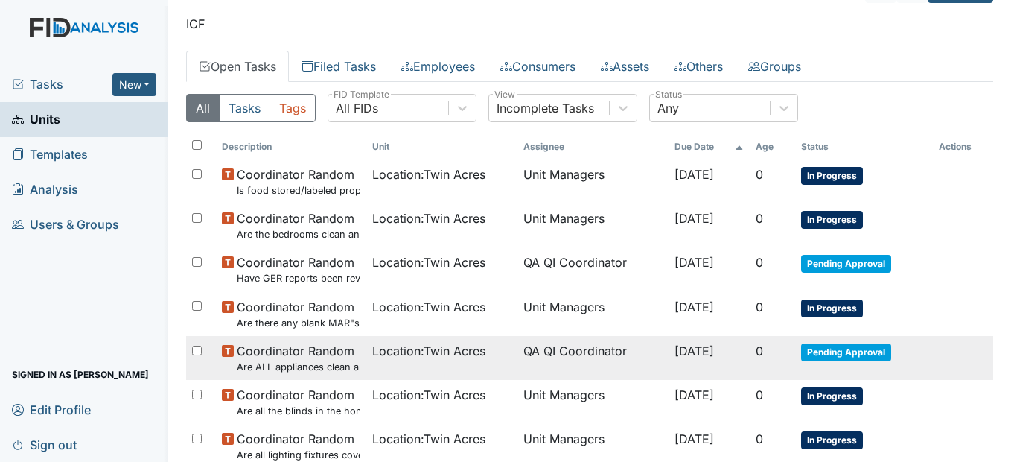
click at [381, 355] on span "Location : [GEOGRAPHIC_DATA]" at bounding box center [428, 351] width 113 height 18
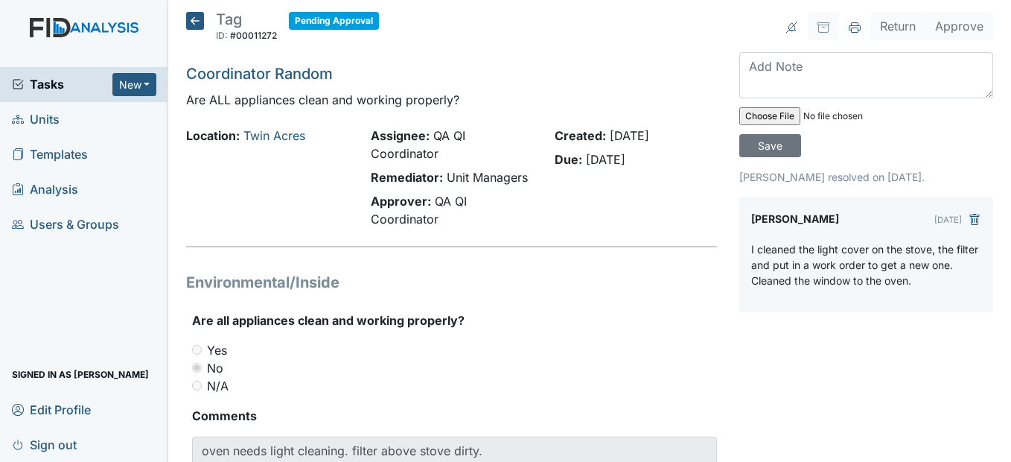
click at [202, 24] on icon at bounding box center [195, 21] width 18 height 18
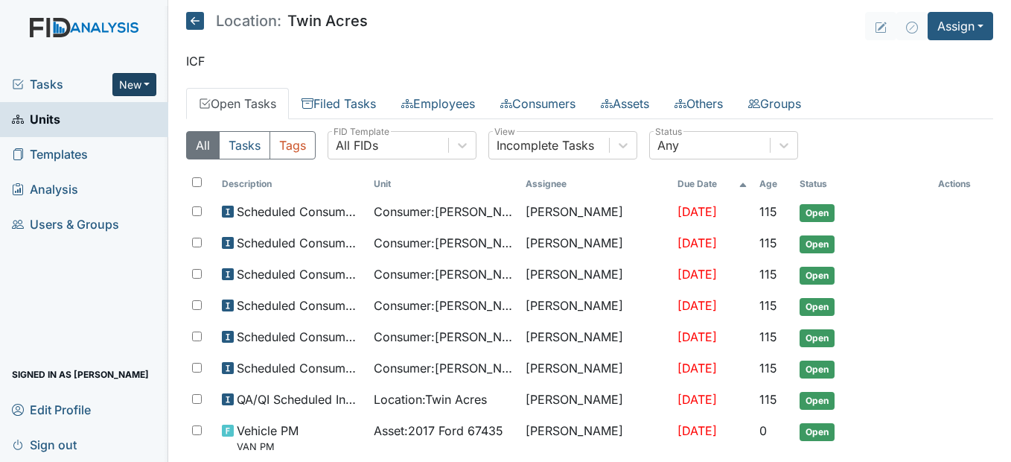
click at [133, 82] on button "New" at bounding box center [134, 84] width 45 height 23
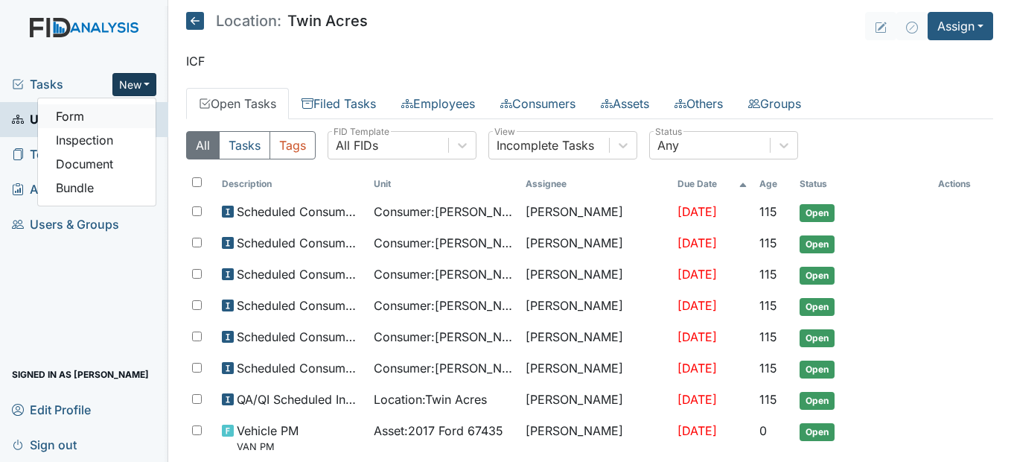
click at [112, 120] on link "Form" at bounding box center [97, 116] width 118 height 24
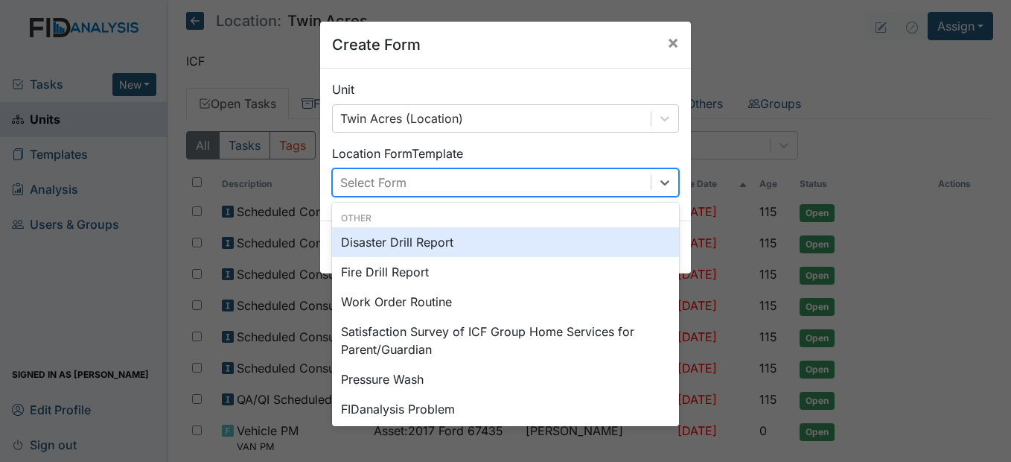
click at [377, 181] on div "Select Form" at bounding box center [373, 182] width 66 height 18
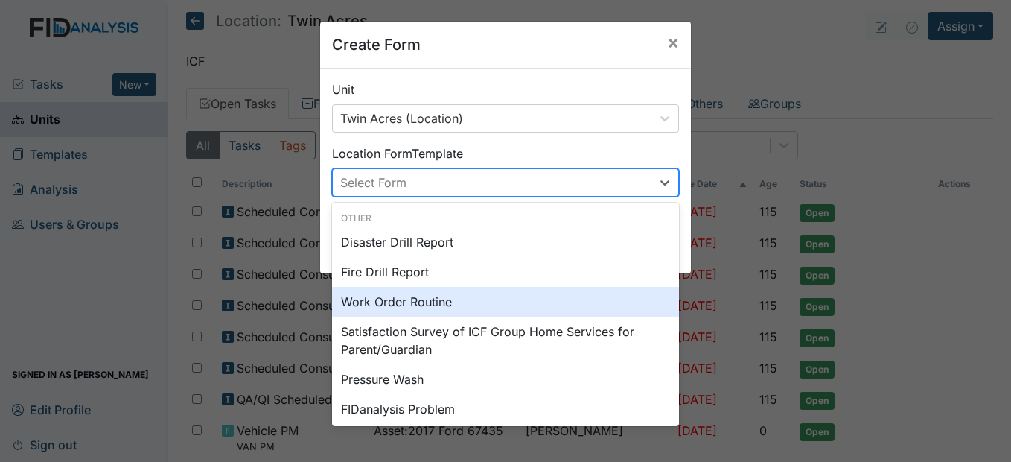
click at [339, 301] on div "Work Order Routine" at bounding box center [505, 302] width 347 height 30
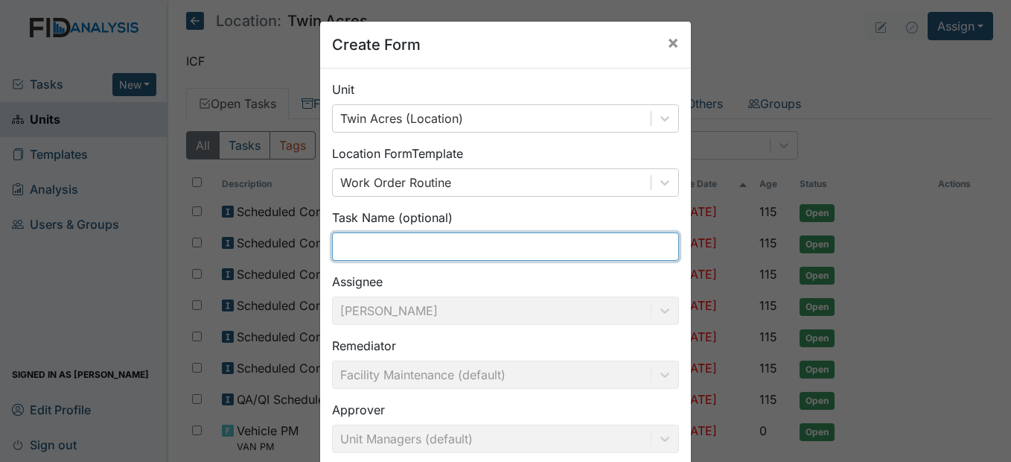
click at [360, 246] on input "text" at bounding box center [505, 246] width 347 height 28
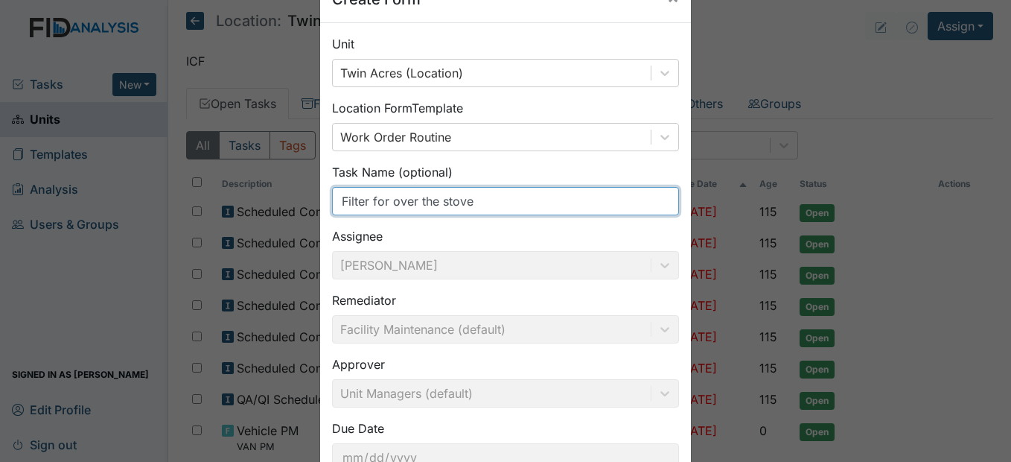
scroll to position [153, 0]
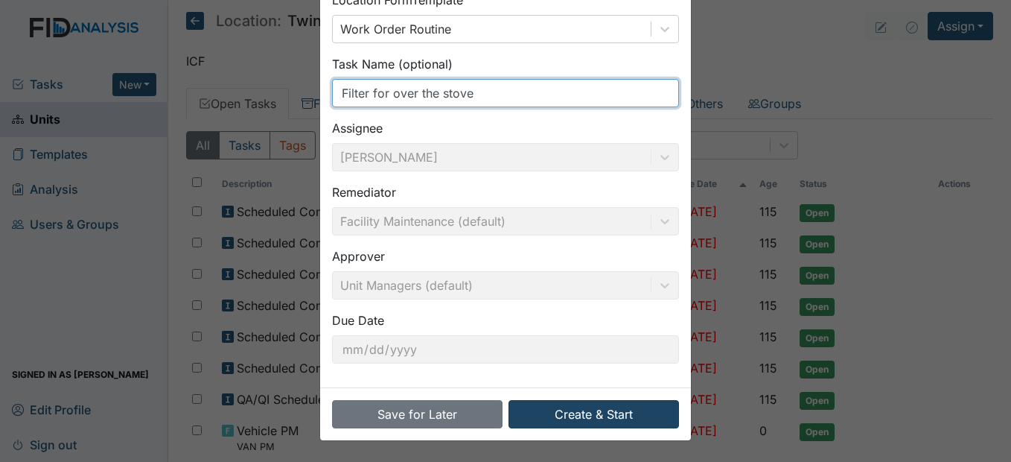
type input "Filter for over the stove"
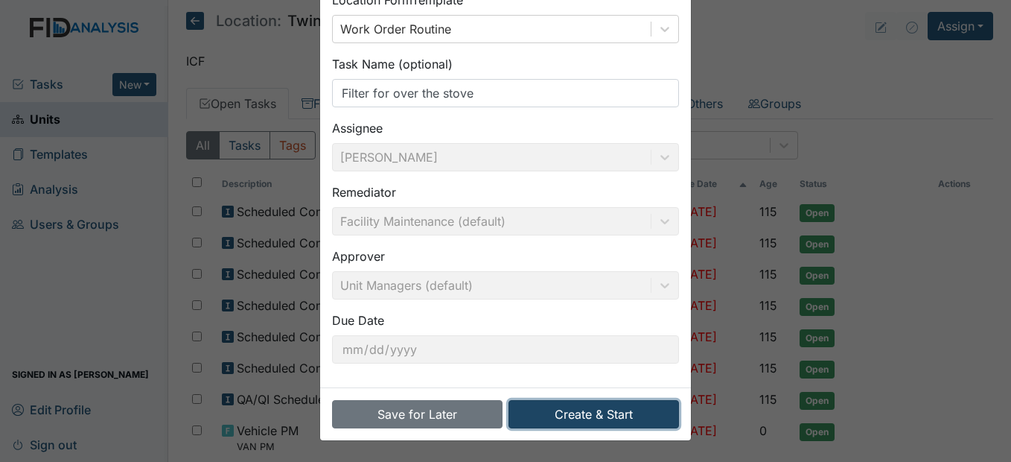
click at [556, 412] on button "Create & Start" at bounding box center [593, 414] width 170 height 28
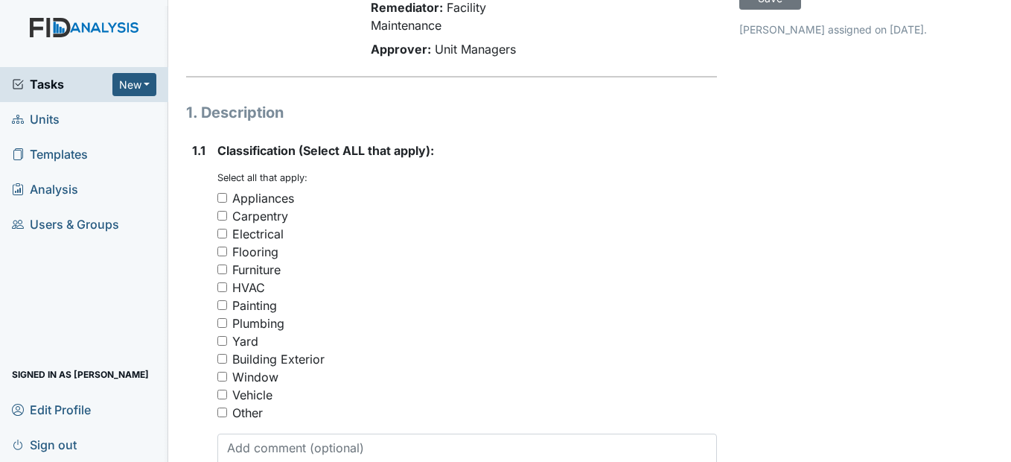
scroll to position [149, 0]
click at [224, 201] on input "Appliances" at bounding box center [222, 196] width 10 height 10
checkbox input "true"
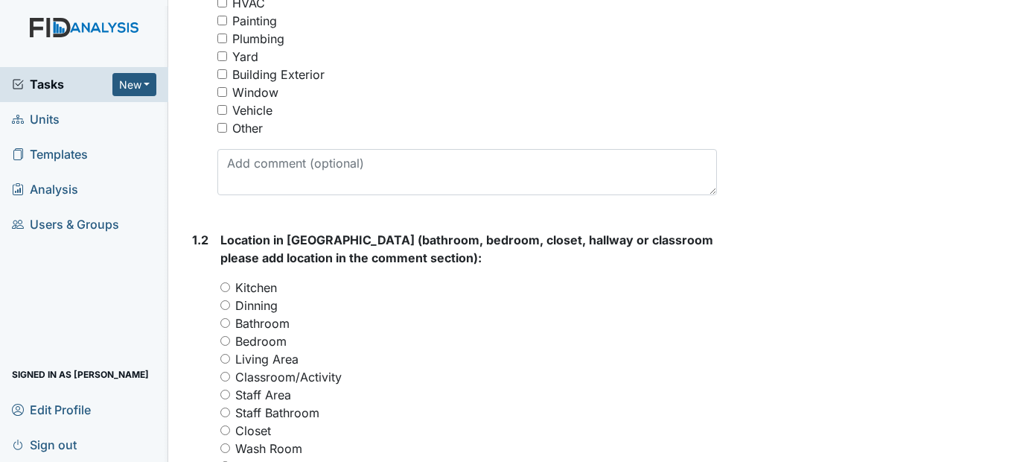
scroll to position [447, 0]
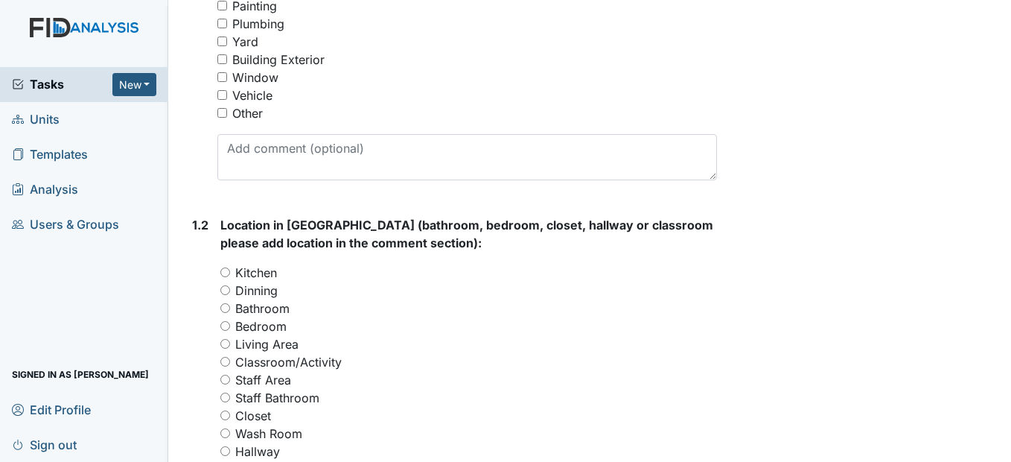
click at [230, 277] on input "Kitchen" at bounding box center [225, 272] width 10 height 10
radio input "true"
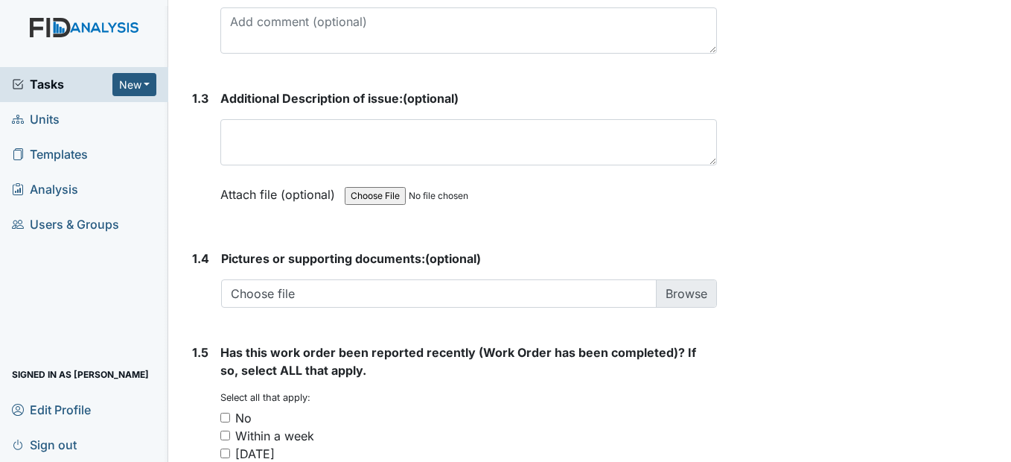
scroll to position [968, 0]
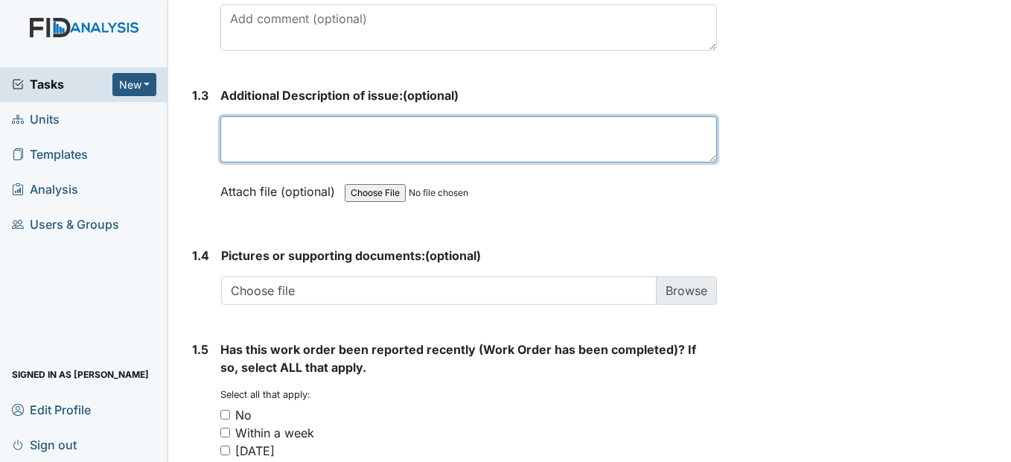
click at [255, 162] on textarea at bounding box center [468, 139] width 496 height 46
type textarea "filter over the stove needs to be replaced"
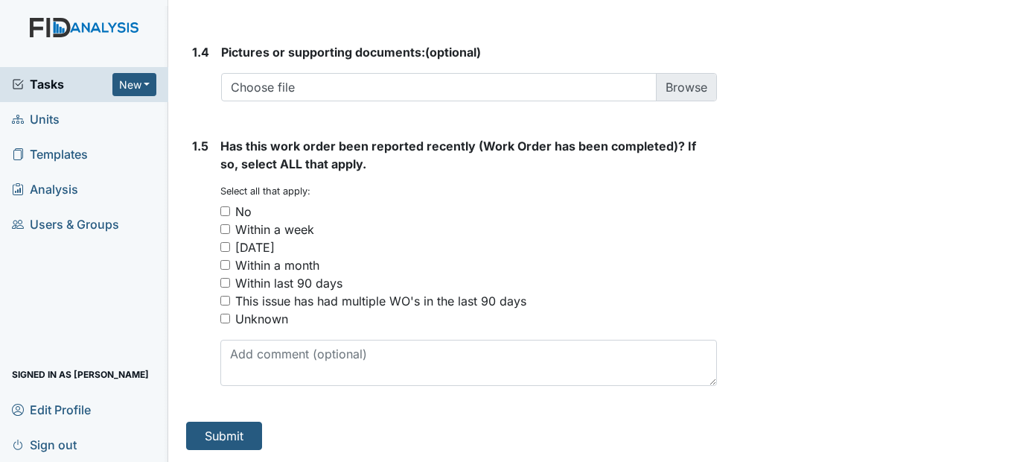
scroll to position [1191, 0]
click at [223, 216] on input "No" at bounding box center [225, 211] width 10 height 10
checkbox input "true"
click at [209, 446] on button "Submit" at bounding box center [224, 435] width 76 height 28
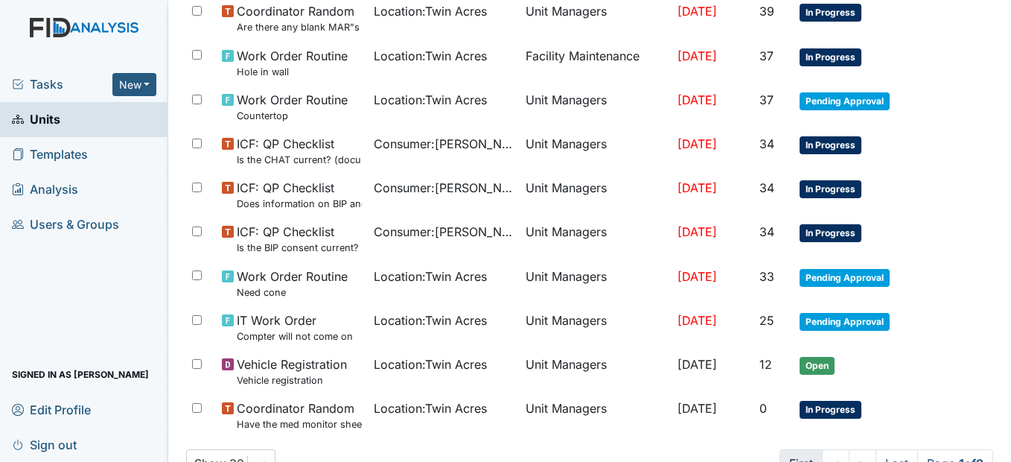
scroll to position [1092, 0]
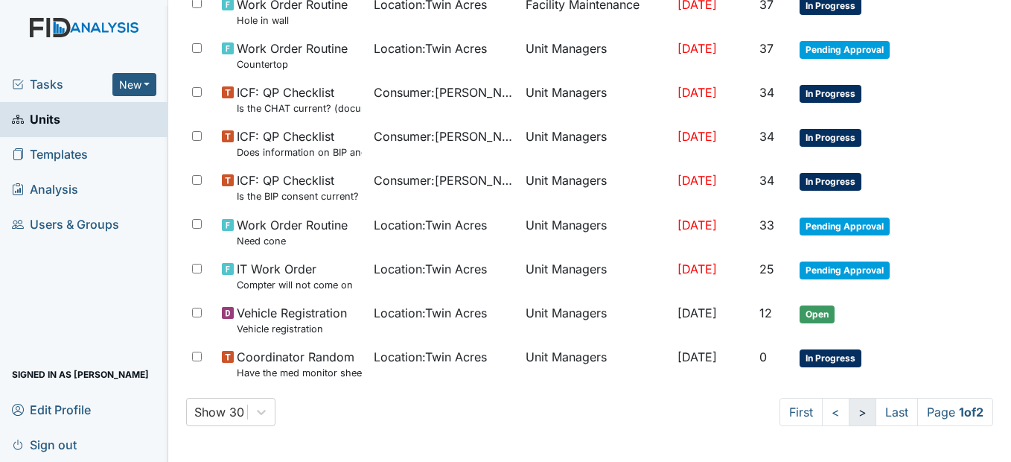
click at [849, 418] on link ">" at bounding box center [863, 411] width 28 height 28
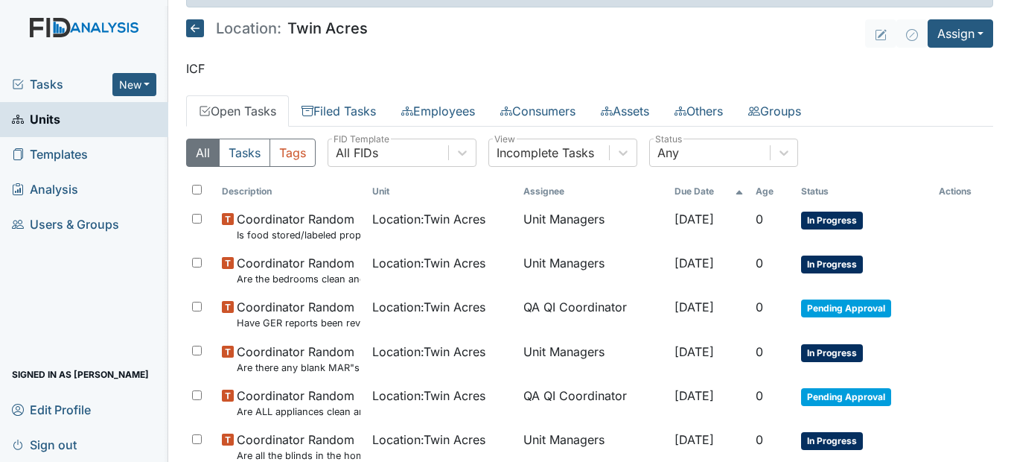
scroll to position [0, 0]
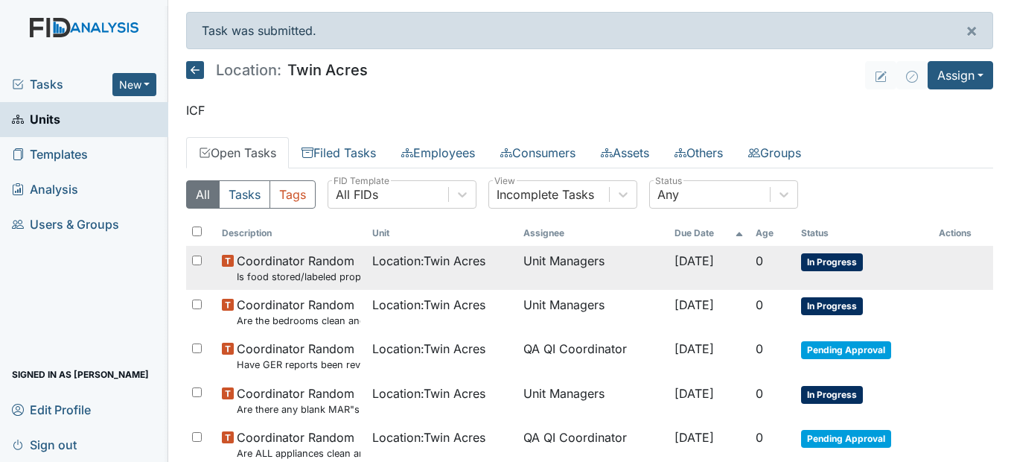
click at [366, 268] on td "Location : [GEOGRAPHIC_DATA]" at bounding box center [441, 268] width 151 height 44
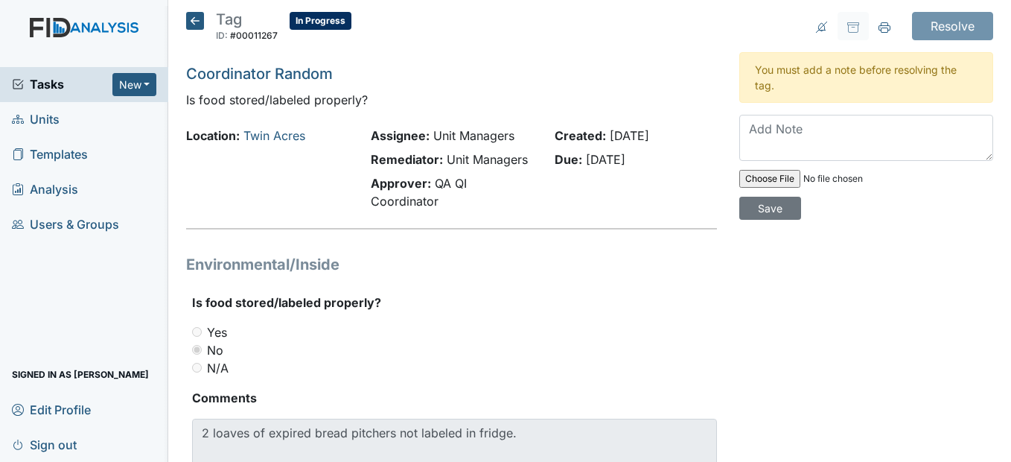
click at [197, 19] on icon at bounding box center [195, 21] width 18 height 18
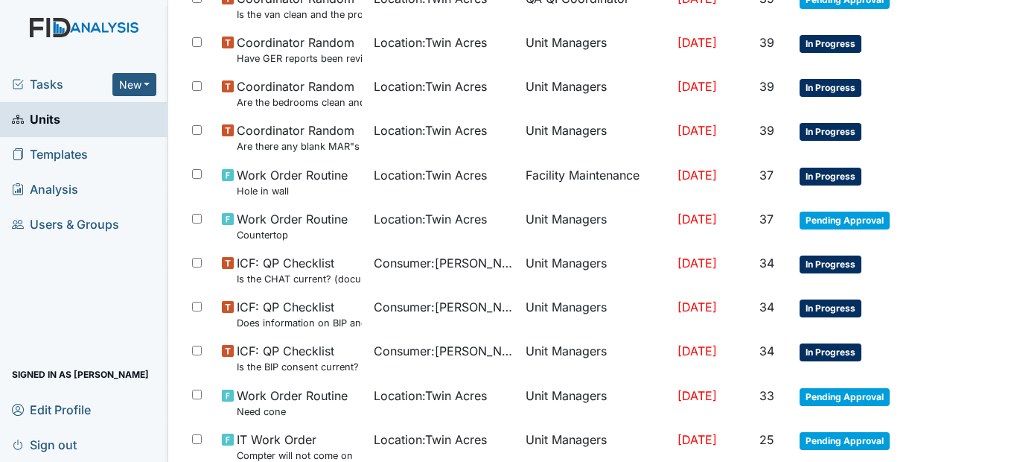
scroll to position [1043, 0]
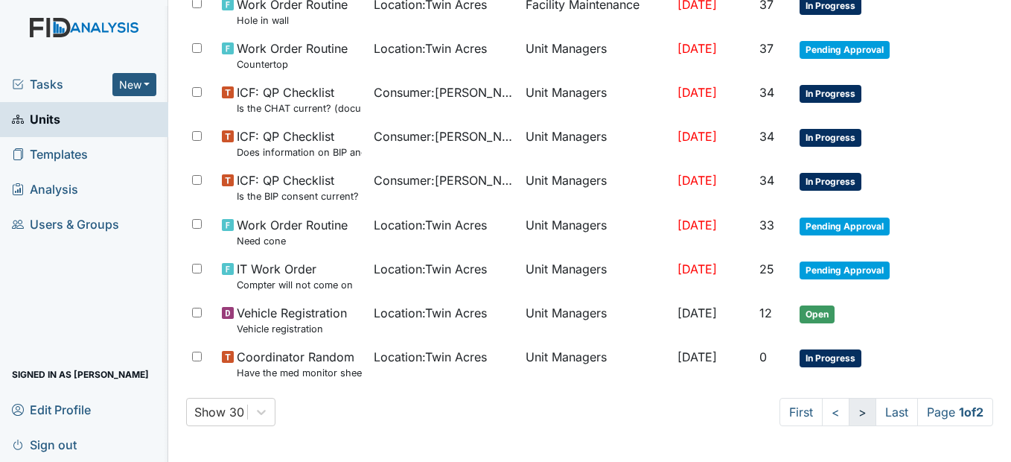
click at [849, 417] on link ">" at bounding box center [863, 411] width 28 height 28
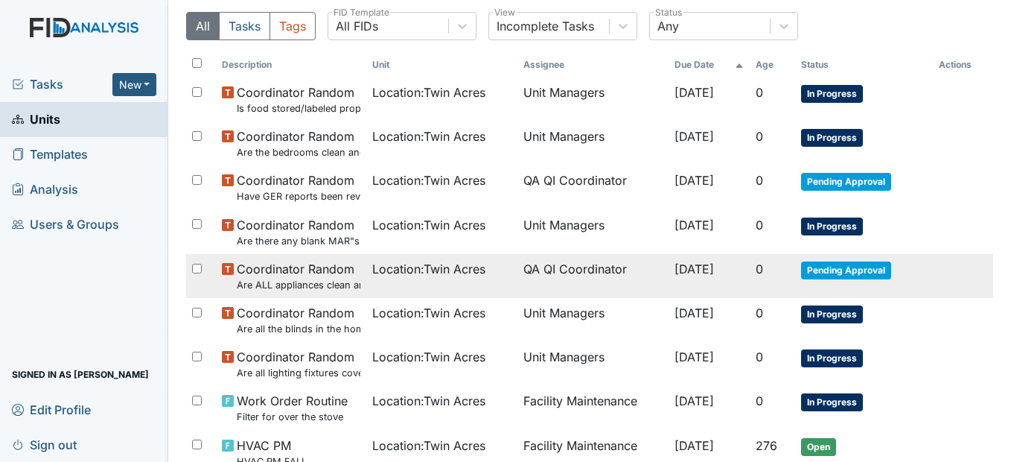
scroll to position [81, 0]
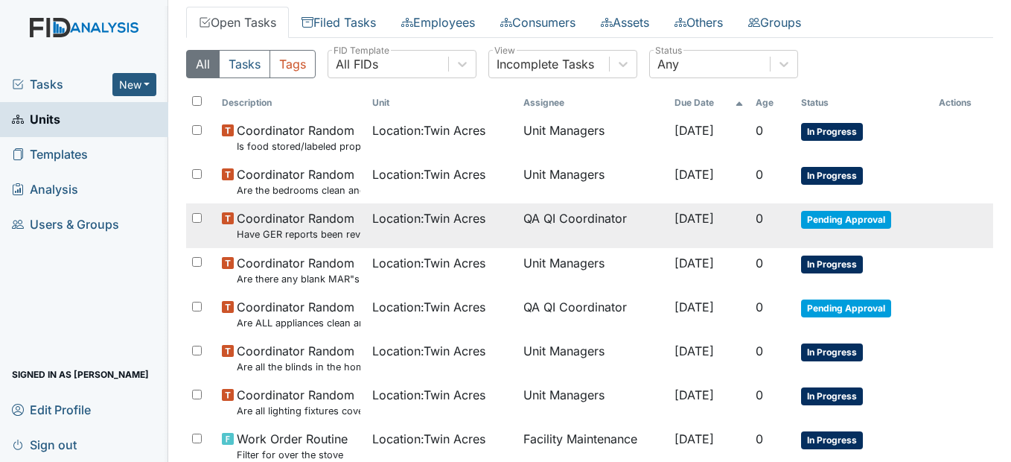
click at [426, 223] on span "Location : Twin Acres" at bounding box center [428, 218] width 113 height 18
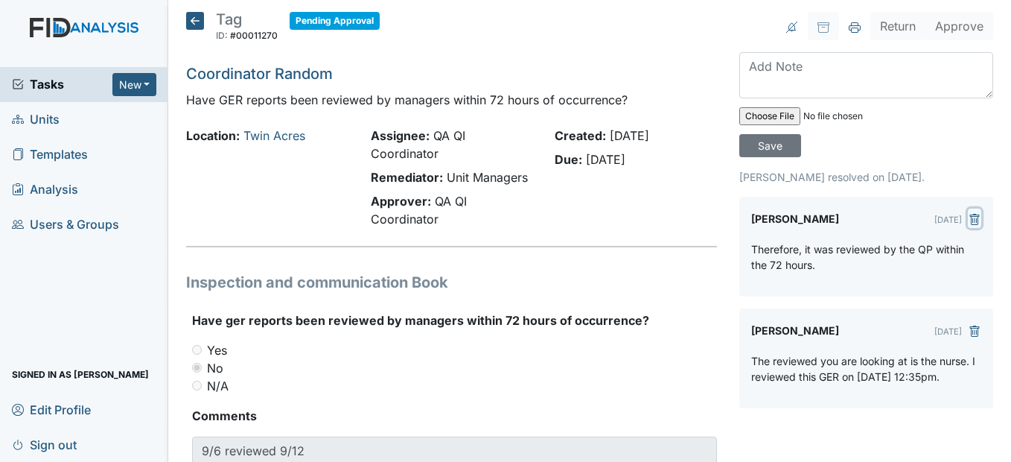
click at [970, 216] on icon "submit" at bounding box center [975, 219] width 10 height 11
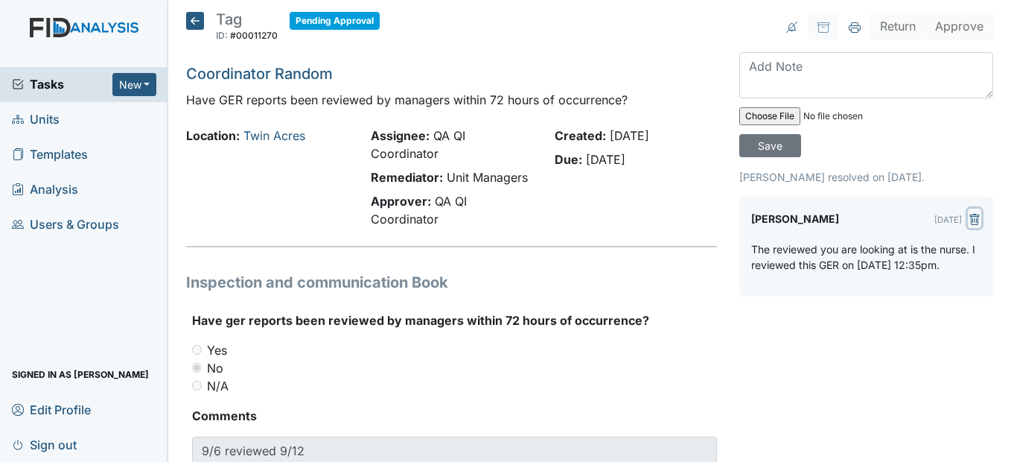
click at [970, 214] on icon "submit" at bounding box center [975, 219] width 10 height 11
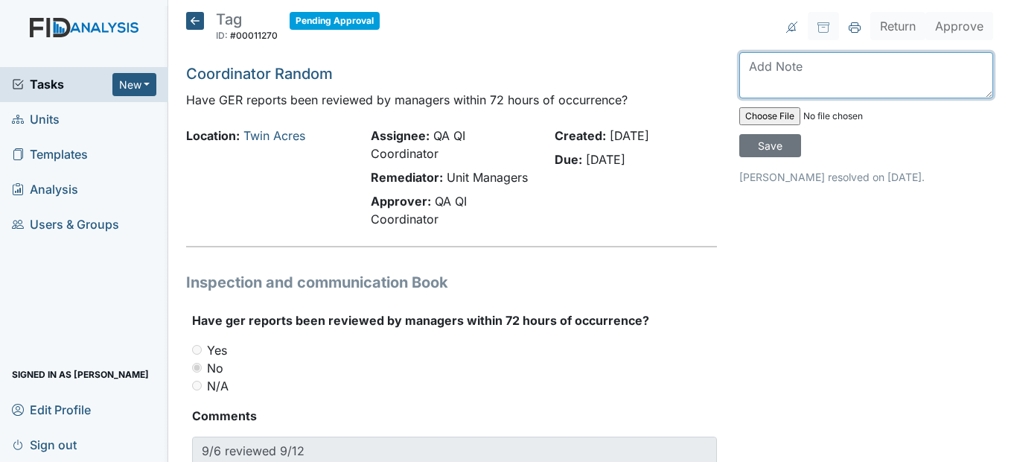
click at [761, 71] on textarea at bounding box center [866, 75] width 254 height 46
type textarea "I will make sure all GER are reviewed within 72 hours"
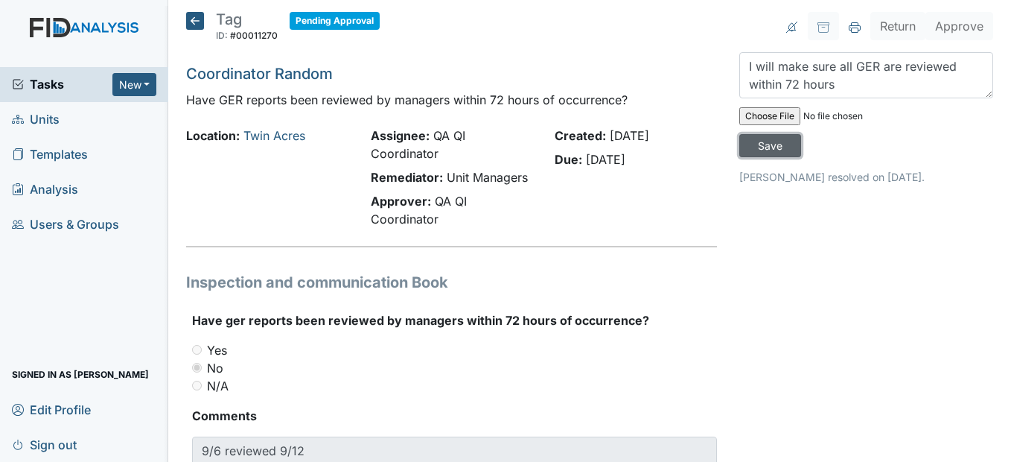
click at [753, 148] on input "Save" at bounding box center [770, 145] width 62 height 23
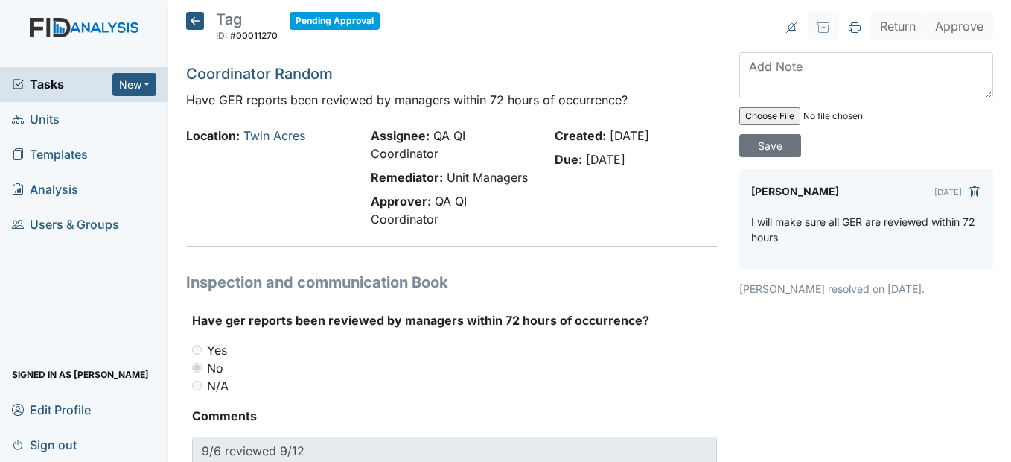
click at [199, 16] on icon at bounding box center [195, 21] width 18 height 18
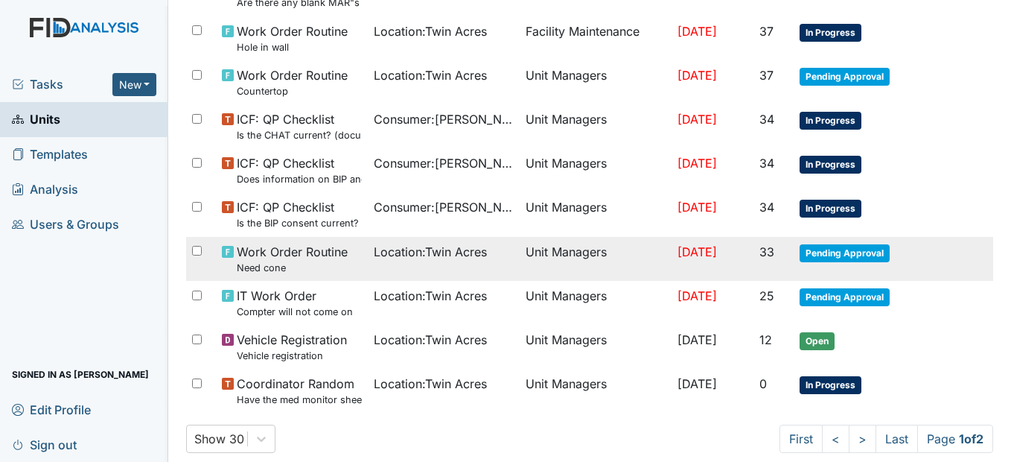
scroll to position [1043, 0]
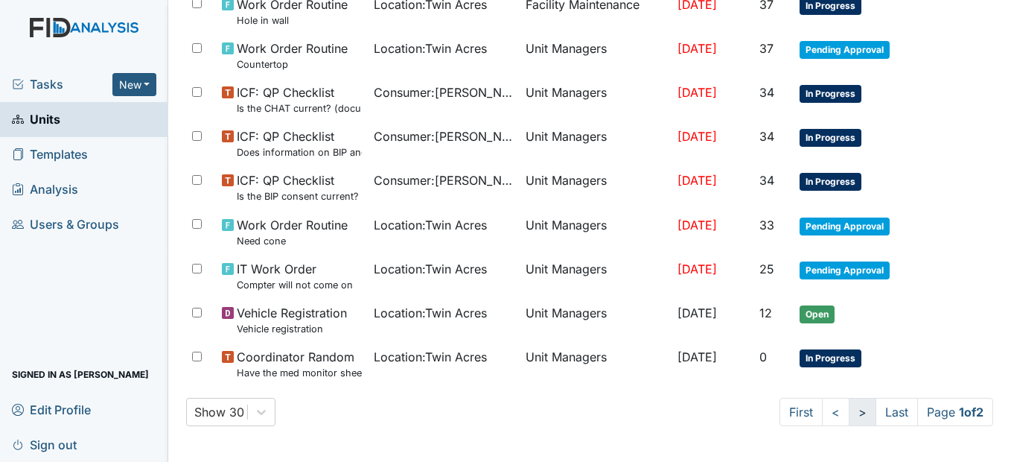
click at [850, 411] on link ">" at bounding box center [863, 411] width 28 height 28
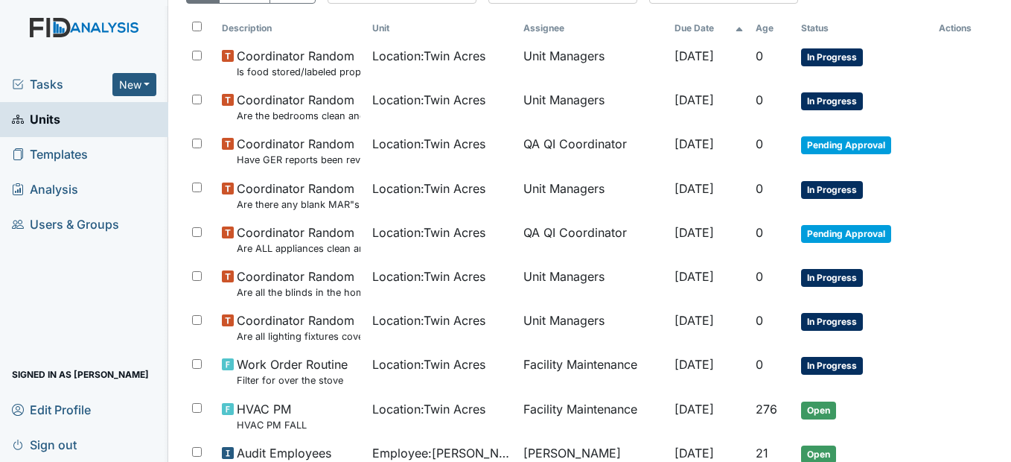
scroll to position [81, 0]
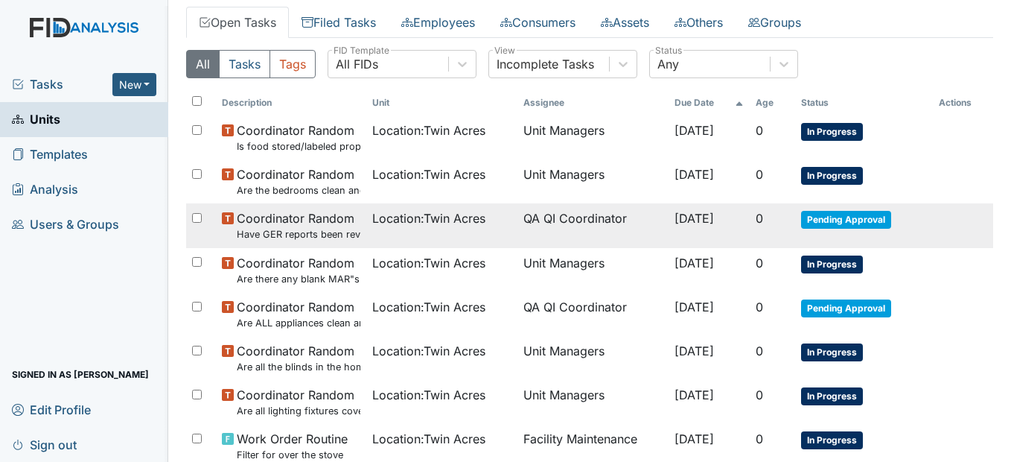
click at [350, 221] on span "Coordinator Random Have GER reports been reviewed by managers within 72 hours o…" at bounding box center [299, 225] width 124 height 32
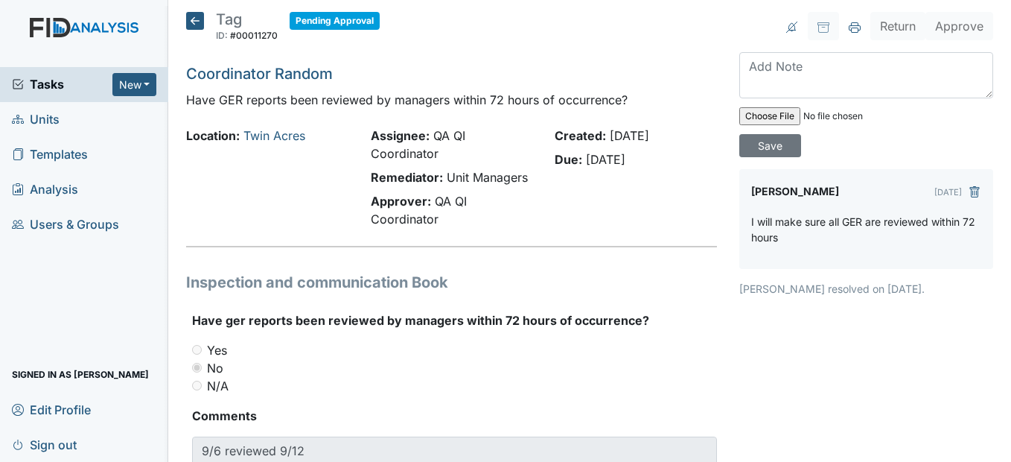
click at [192, 24] on icon at bounding box center [195, 21] width 18 height 18
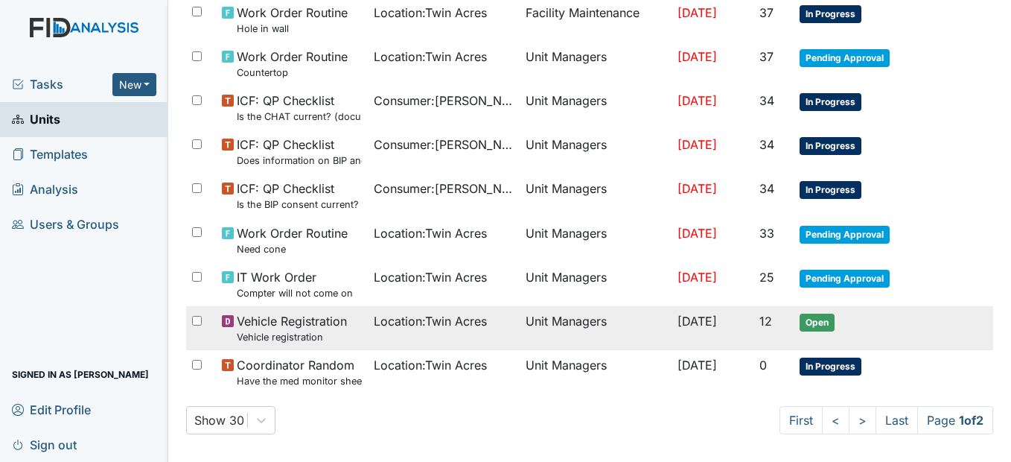
scroll to position [1043, 0]
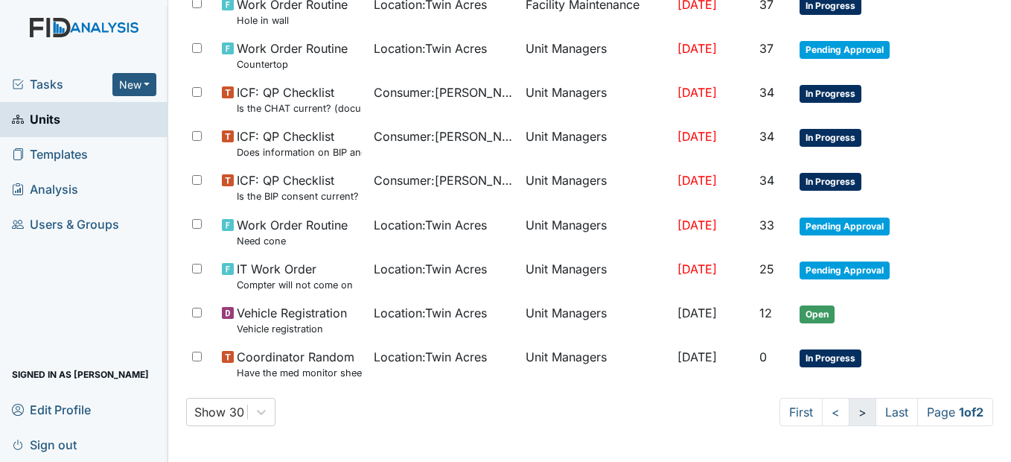
click at [849, 415] on link ">" at bounding box center [863, 411] width 28 height 28
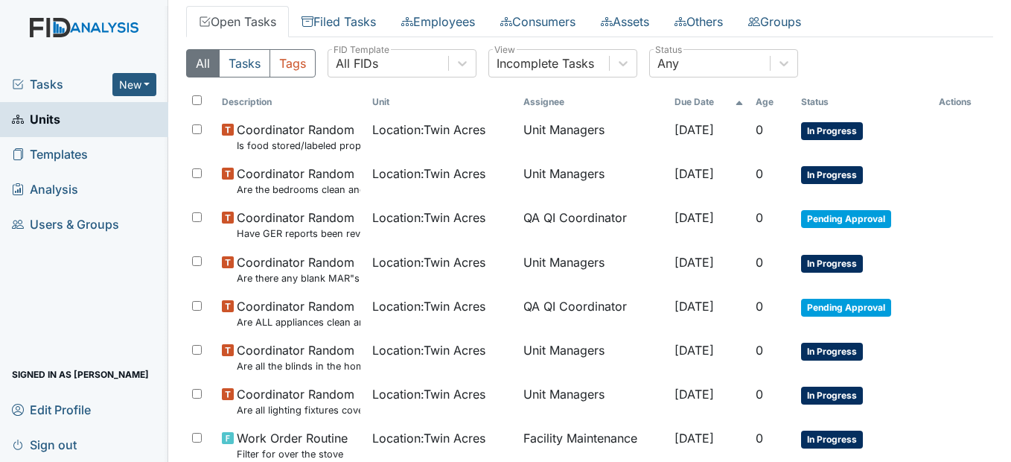
scroll to position [81, 0]
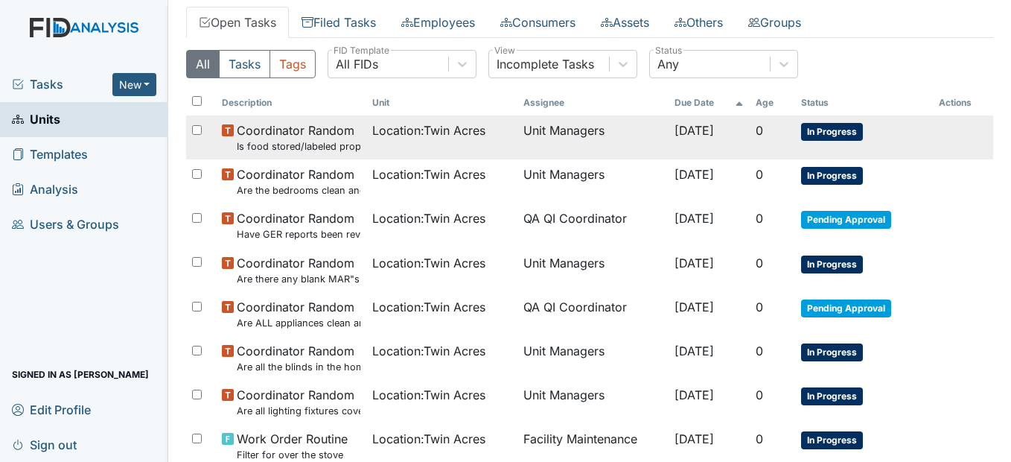
click at [339, 135] on span "Coordinator Random Is food stored/labeled properly?" at bounding box center [299, 137] width 124 height 32
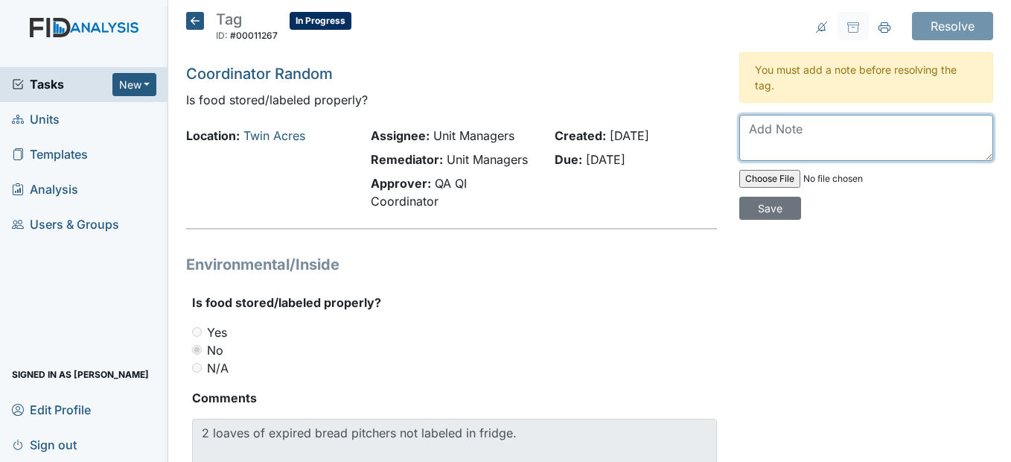
click at [753, 131] on textarea at bounding box center [866, 138] width 254 height 46
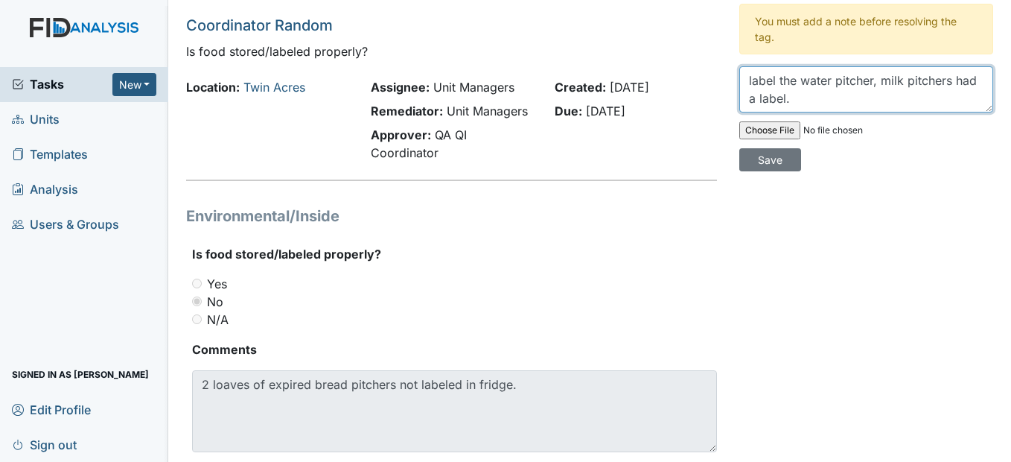
scroll to position [74, 0]
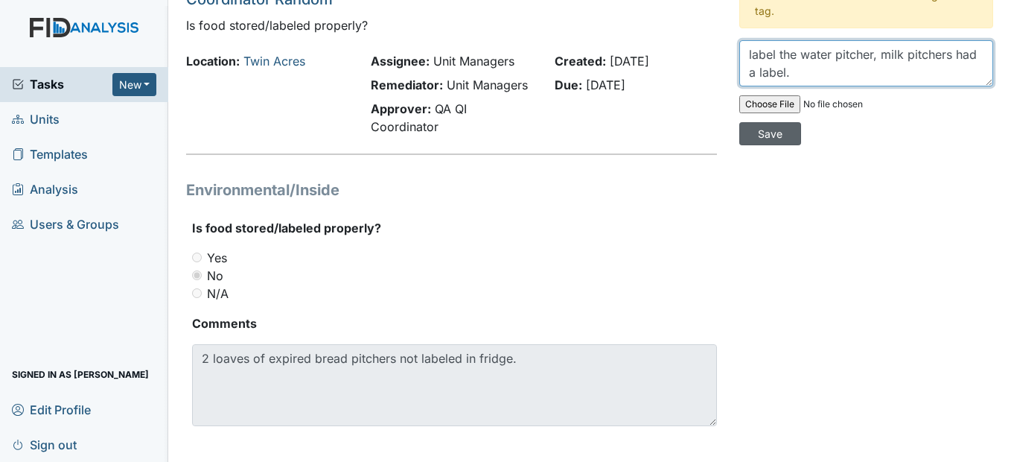
type textarea "label the water pitcher, milk pitchers had a label."
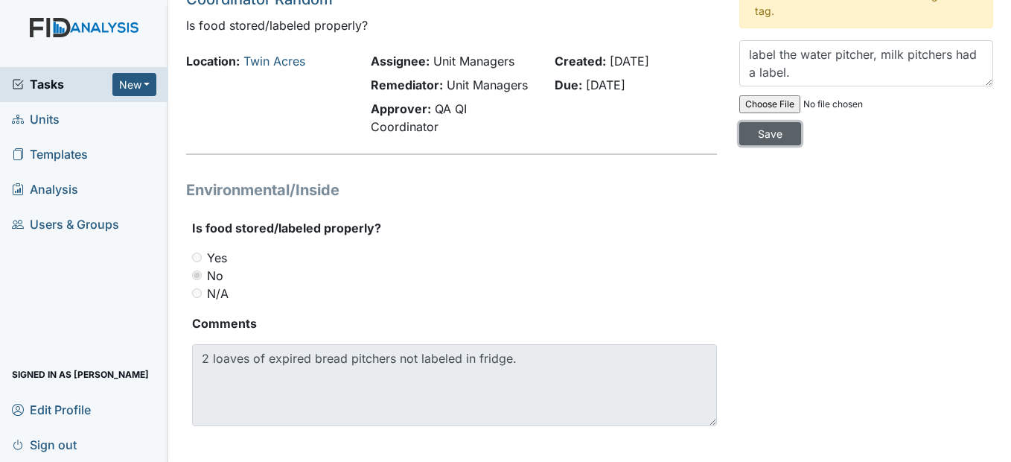
click at [769, 134] on input "Save" at bounding box center [770, 133] width 62 height 23
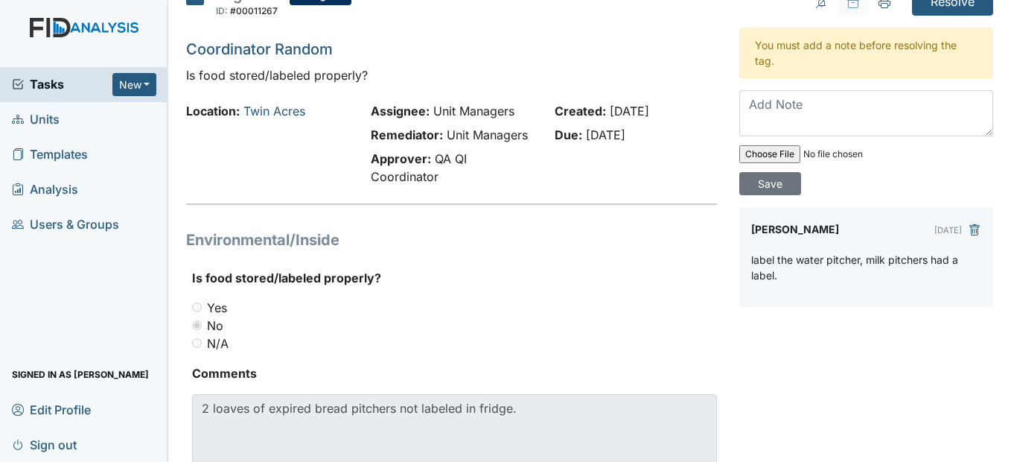
scroll to position [0, 0]
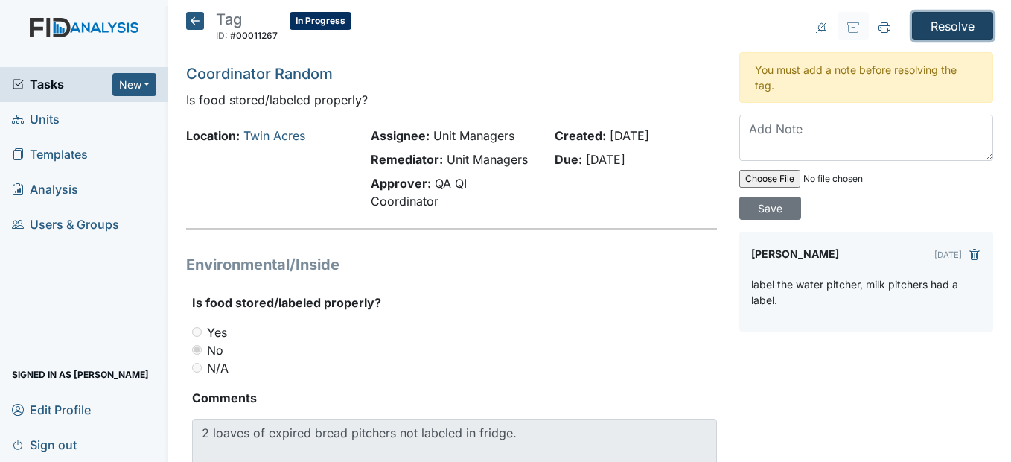
click at [951, 23] on input "Resolve" at bounding box center [952, 26] width 81 height 28
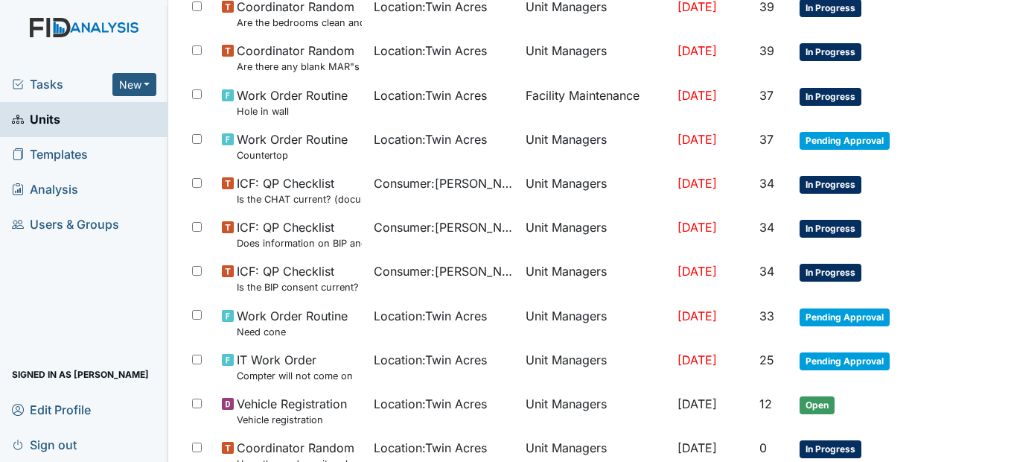
scroll to position [1092, 0]
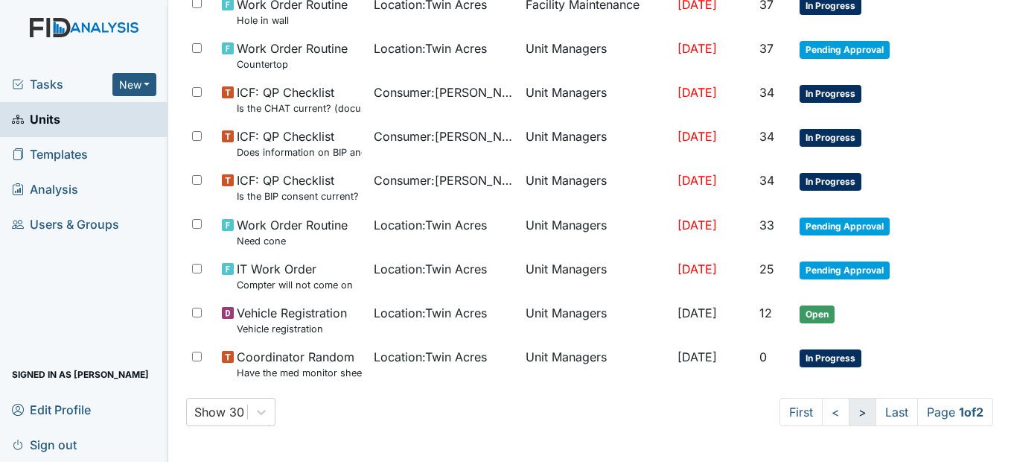
click at [849, 412] on link ">" at bounding box center [863, 411] width 28 height 28
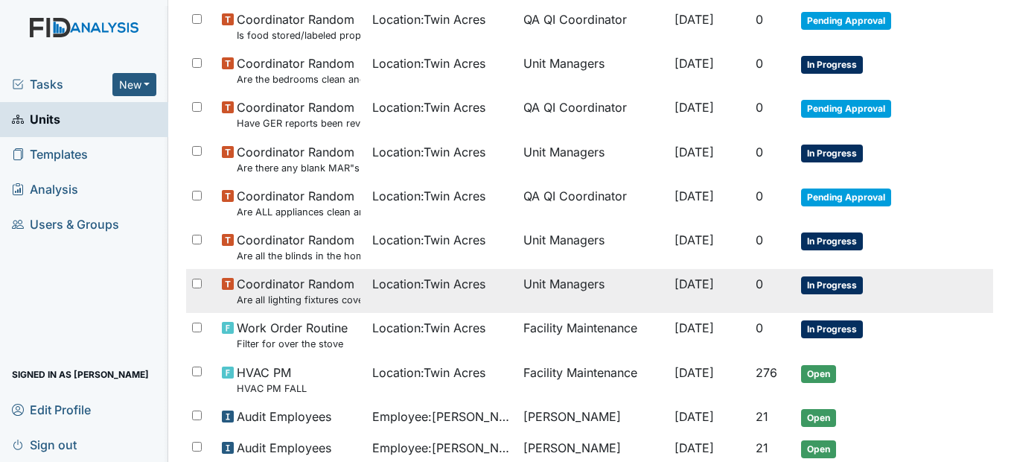
scroll to position [205, 0]
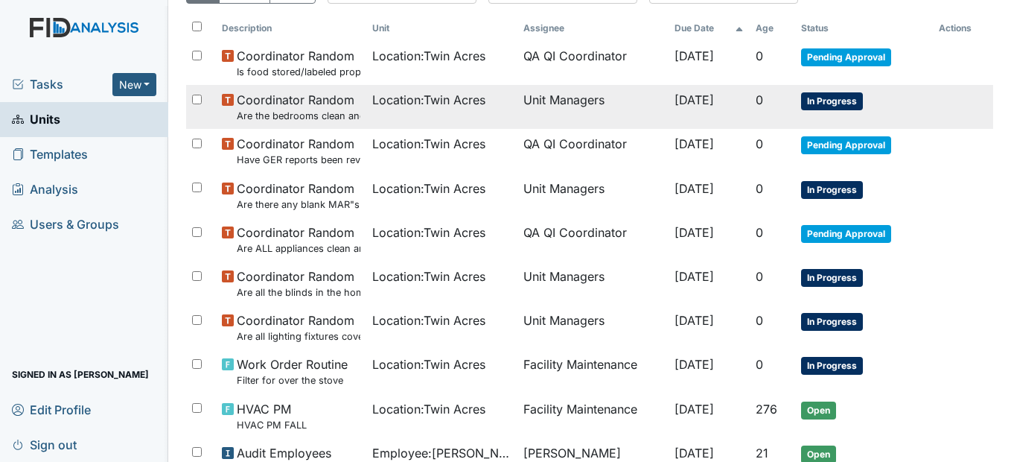
click at [459, 112] on td "Location : [GEOGRAPHIC_DATA]" at bounding box center [441, 107] width 151 height 44
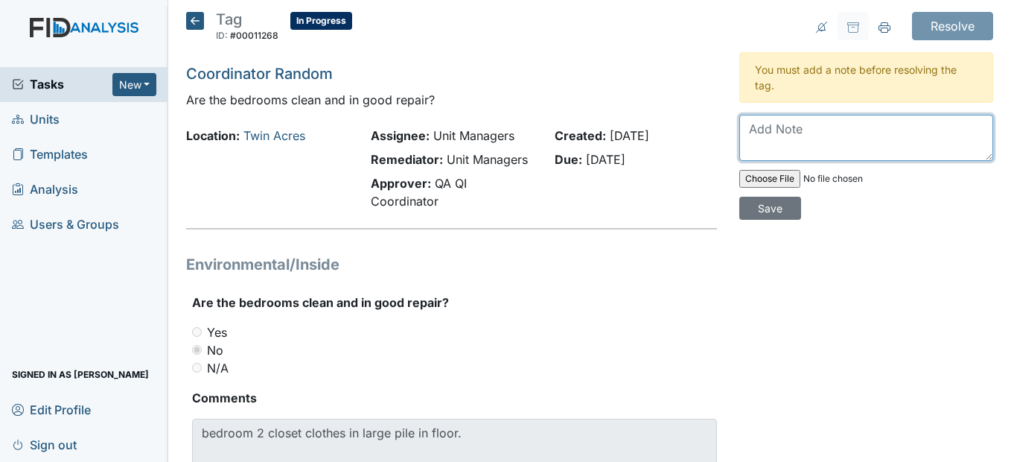
click at [771, 131] on textarea at bounding box center [866, 138] width 254 height 46
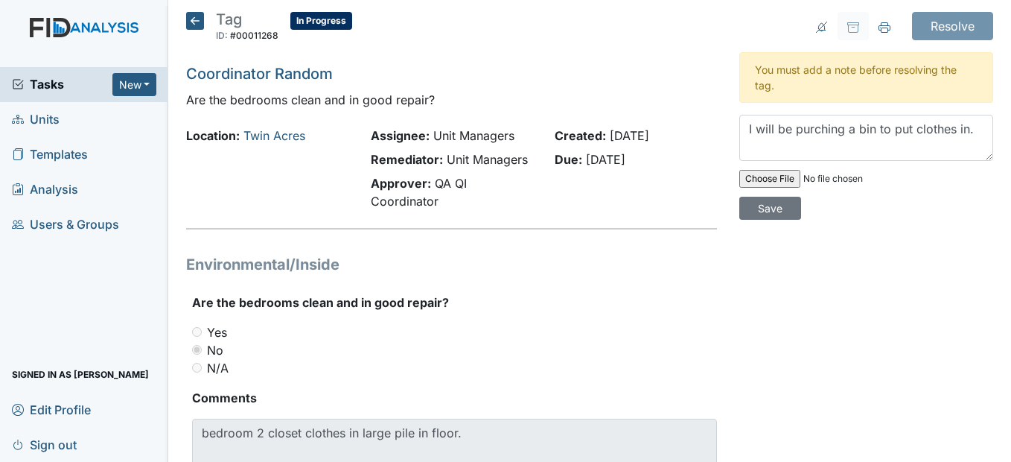
click at [942, 173] on div "I will be purching a bin to put clothes in. Save" at bounding box center [866, 167] width 254 height 105
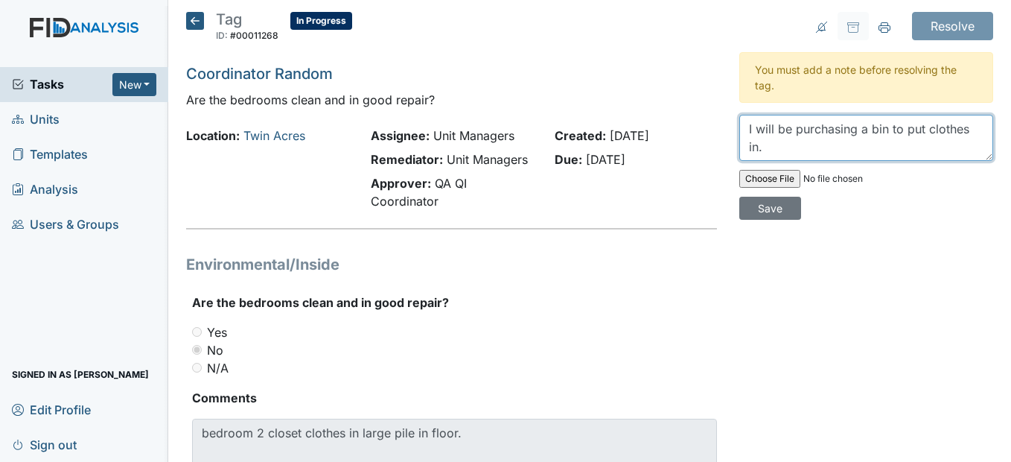
click at [834, 152] on textarea "I will be purchasing a bin to put clothes in." at bounding box center [866, 138] width 254 height 46
type textarea "I will be purchasing a bin to put clothes in."
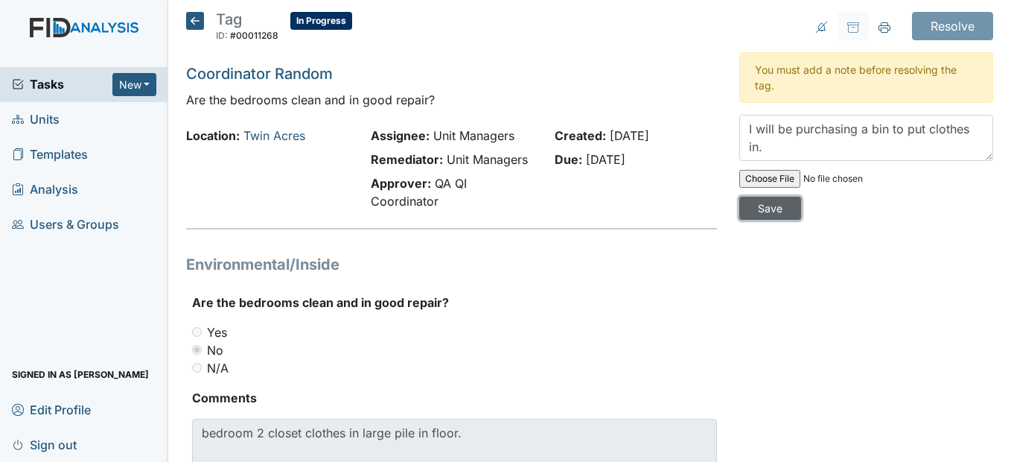
click at [765, 211] on input "Save" at bounding box center [770, 208] width 62 height 23
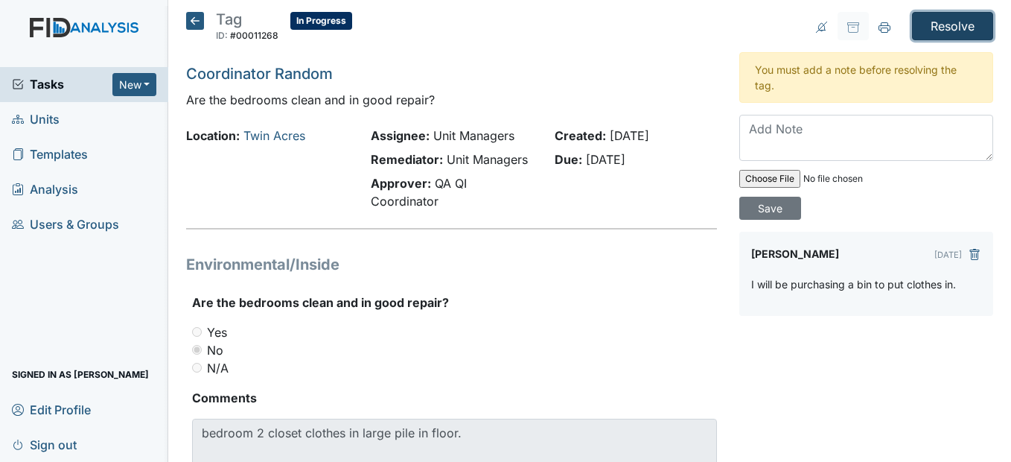
click at [941, 26] on input "Resolve" at bounding box center [952, 26] width 81 height 28
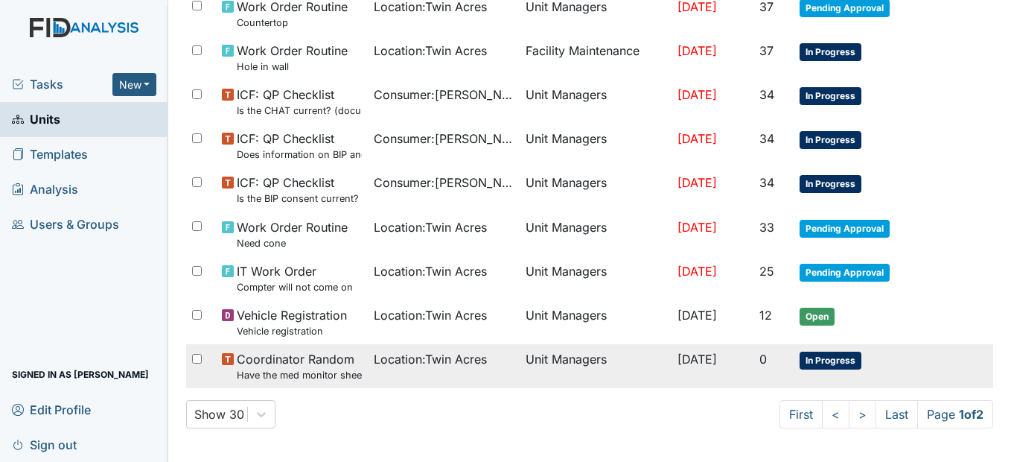
scroll to position [1092, 0]
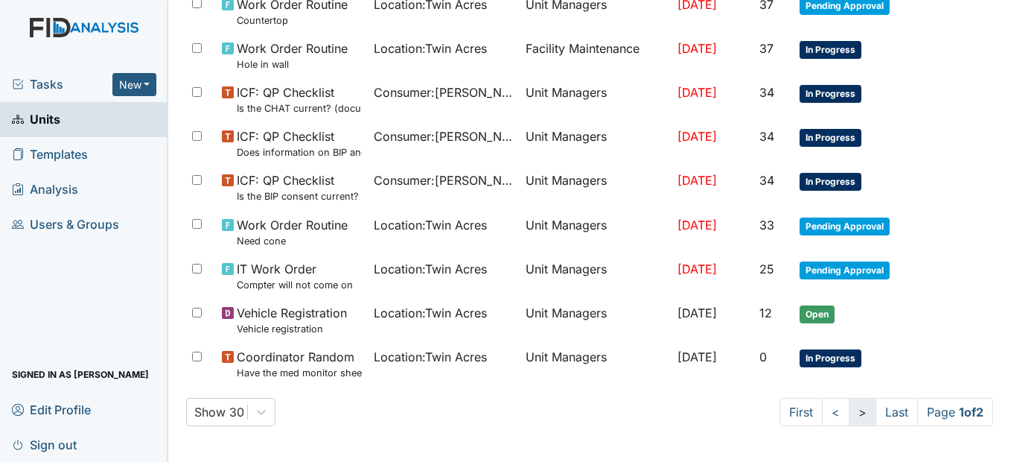
click at [849, 413] on link ">" at bounding box center [863, 411] width 28 height 28
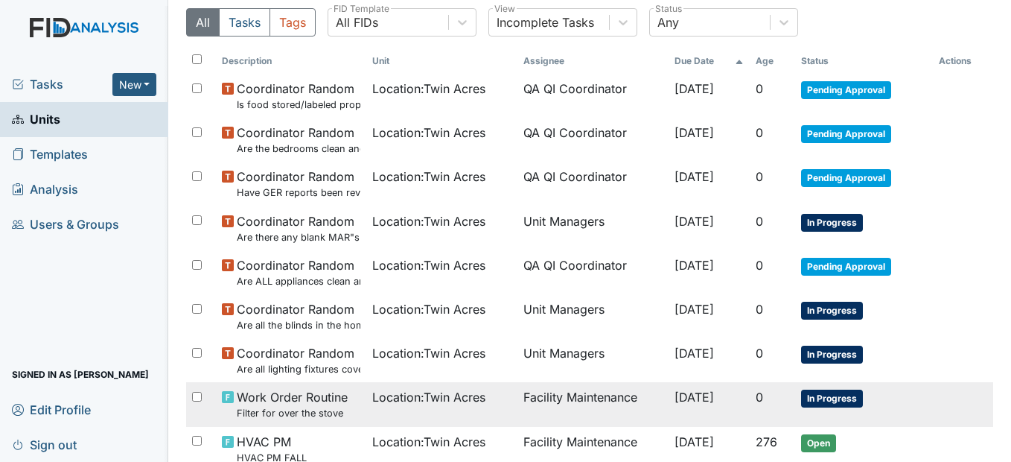
scroll to position [130, 0]
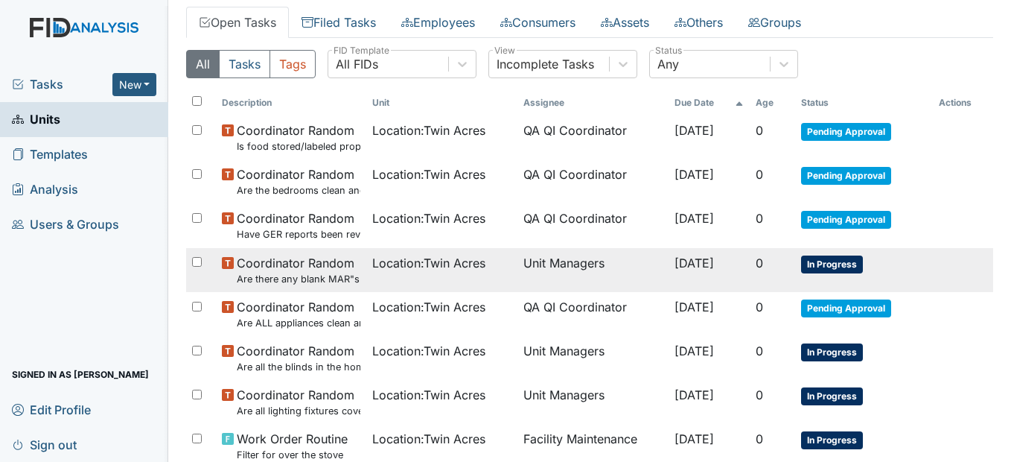
click at [374, 267] on span "Location : [GEOGRAPHIC_DATA]" at bounding box center [428, 263] width 113 height 18
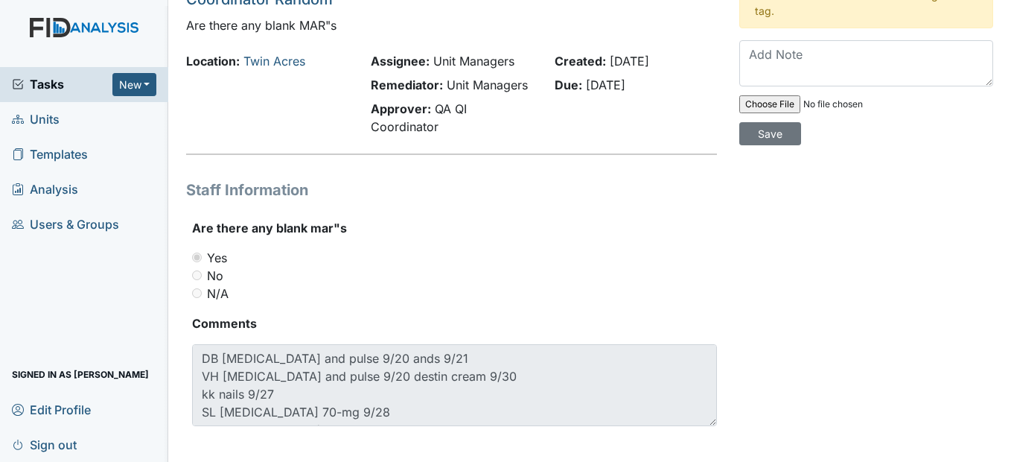
scroll to position [86, 0]
